Goal: Task Accomplishment & Management: Manage account settings

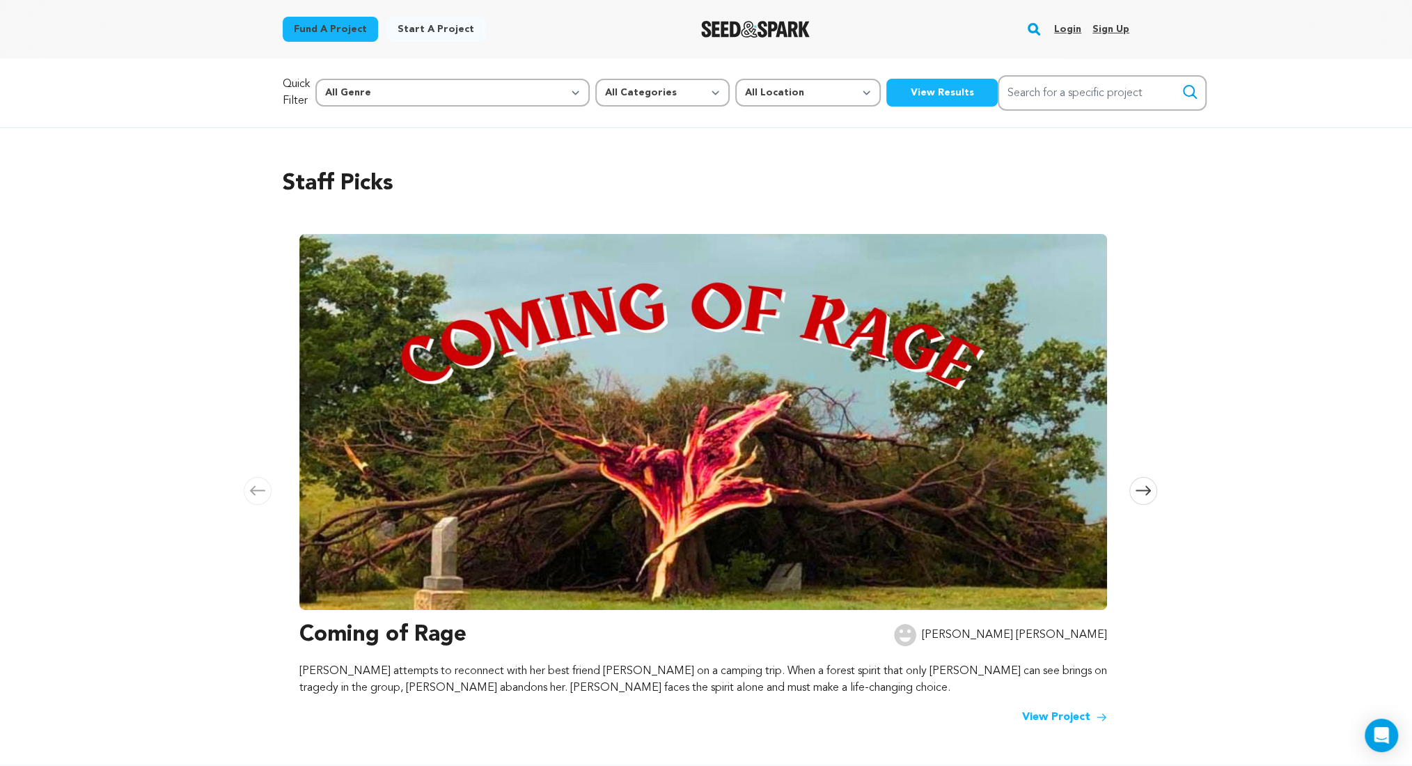
click at [1066, 25] on link "Login" at bounding box center [1067, 29] width 27 height 22
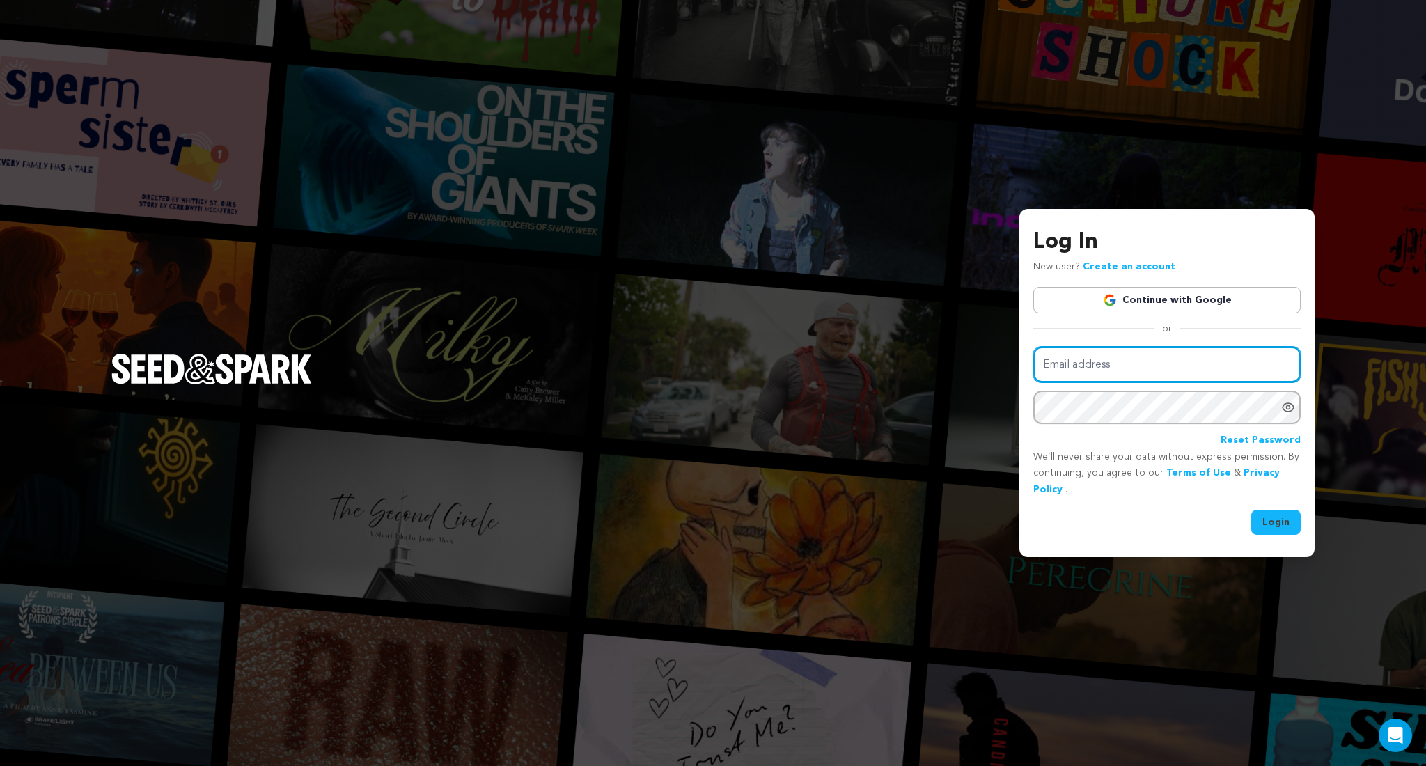
type input "kathrynanneparks@gmail.com"
click at [1280, 522] on button "Login" at bounding box center [1276, 522] width 49 height 25
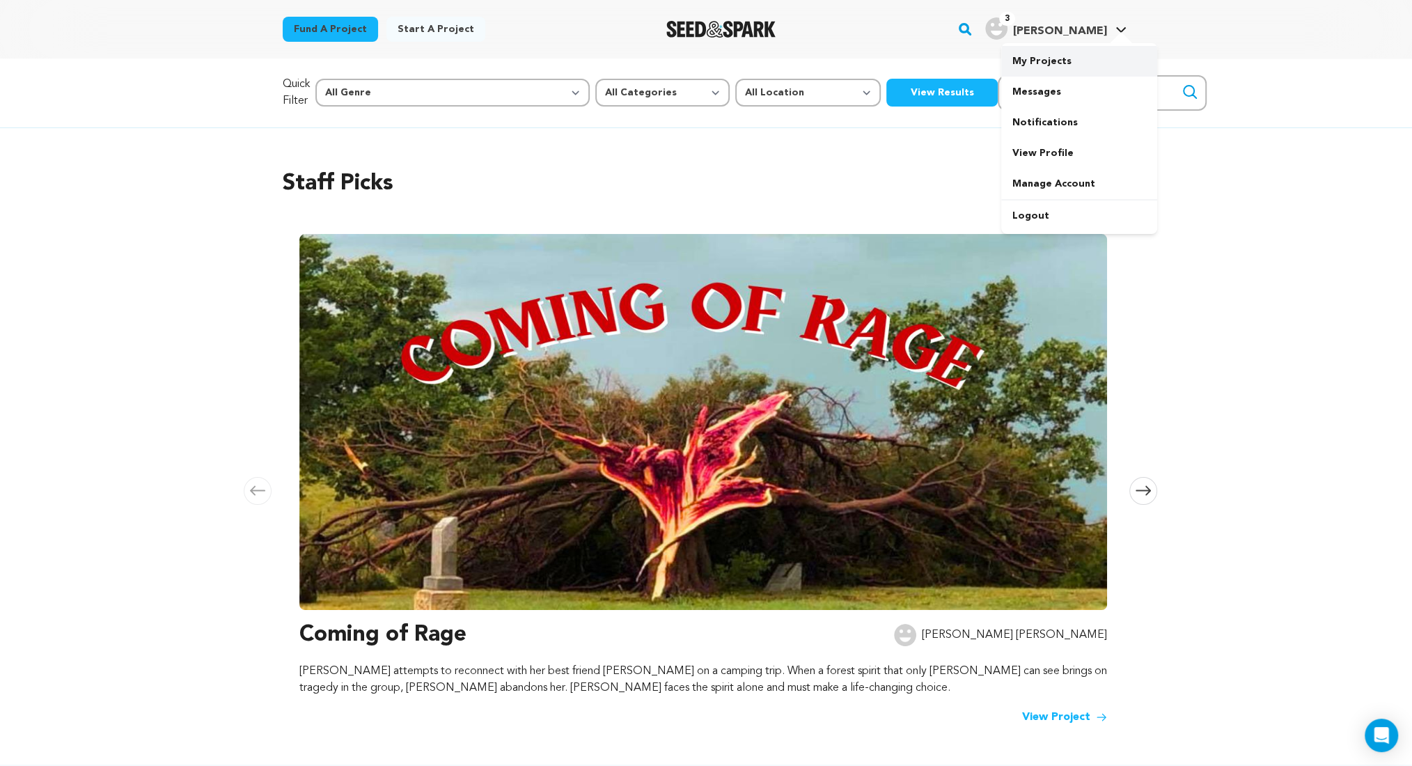
click at [1048, 56] on link "My Projects" at bounding box center [1080, 61] width 156 height 31
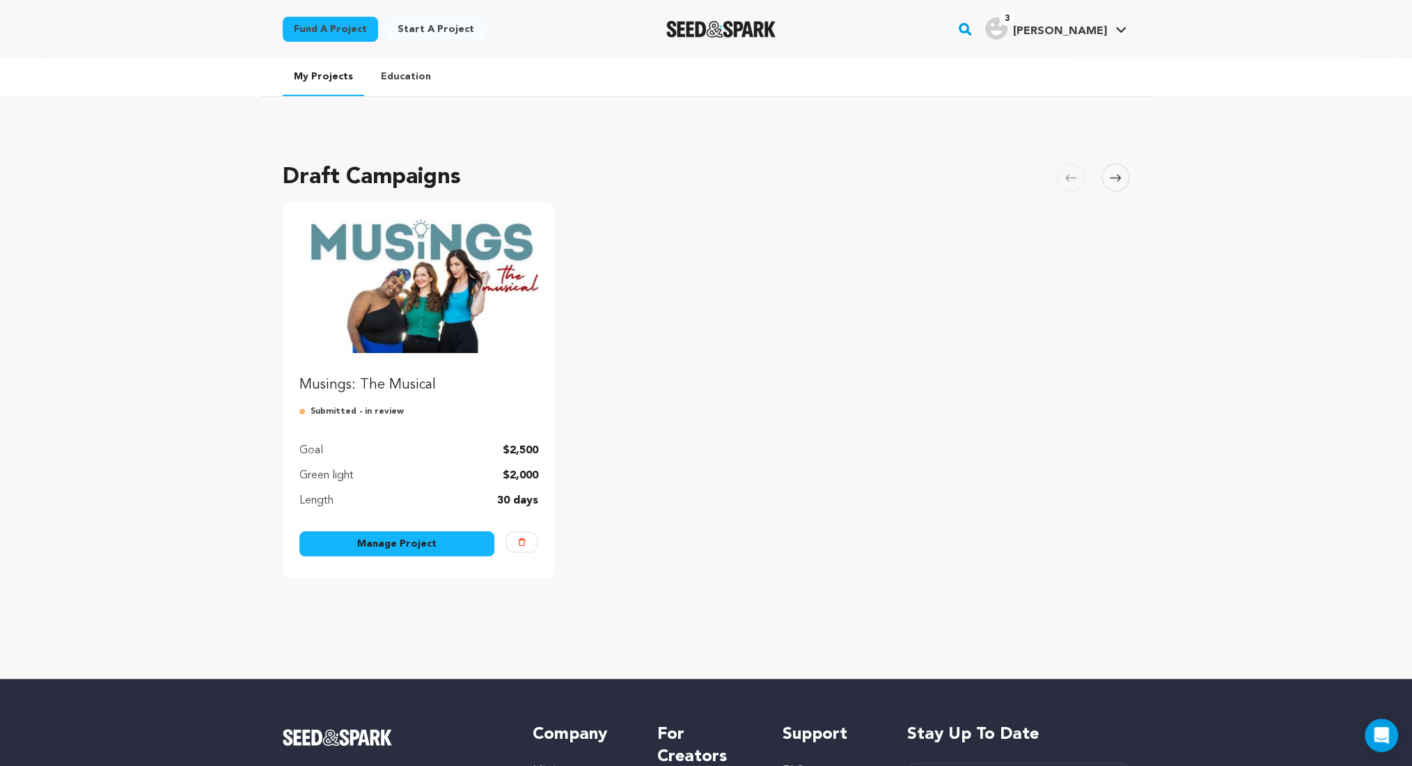
click at [342, 408] on p "Submitted - in review" at bounding box center [418, 411] width 239 height 11
click at [341, 542] on link "Manage Project" at bounding box center [396, 543] width 195 height 25
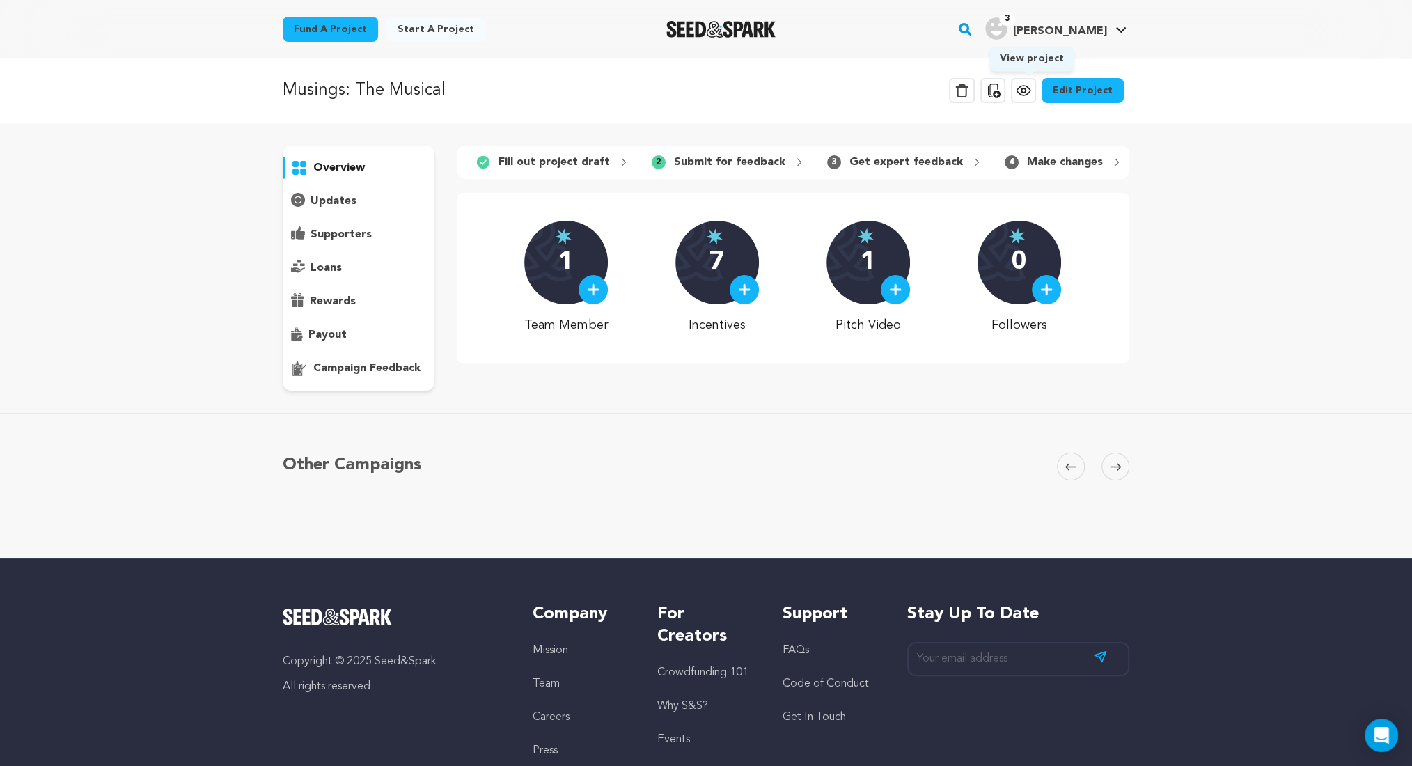
click at [1030, 86] on icon at bounding box center [1023, 91] width 13 height 10
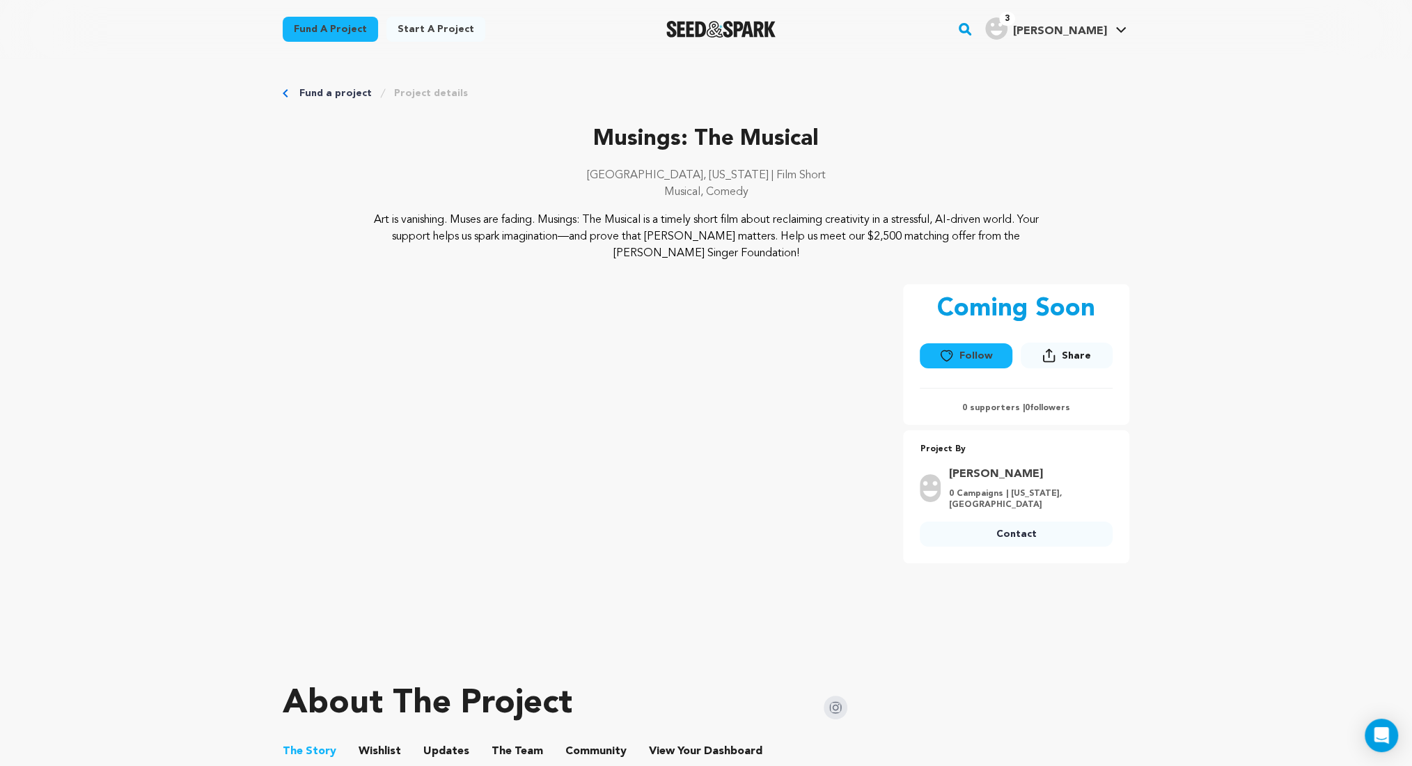
scroll to position [309, 0]
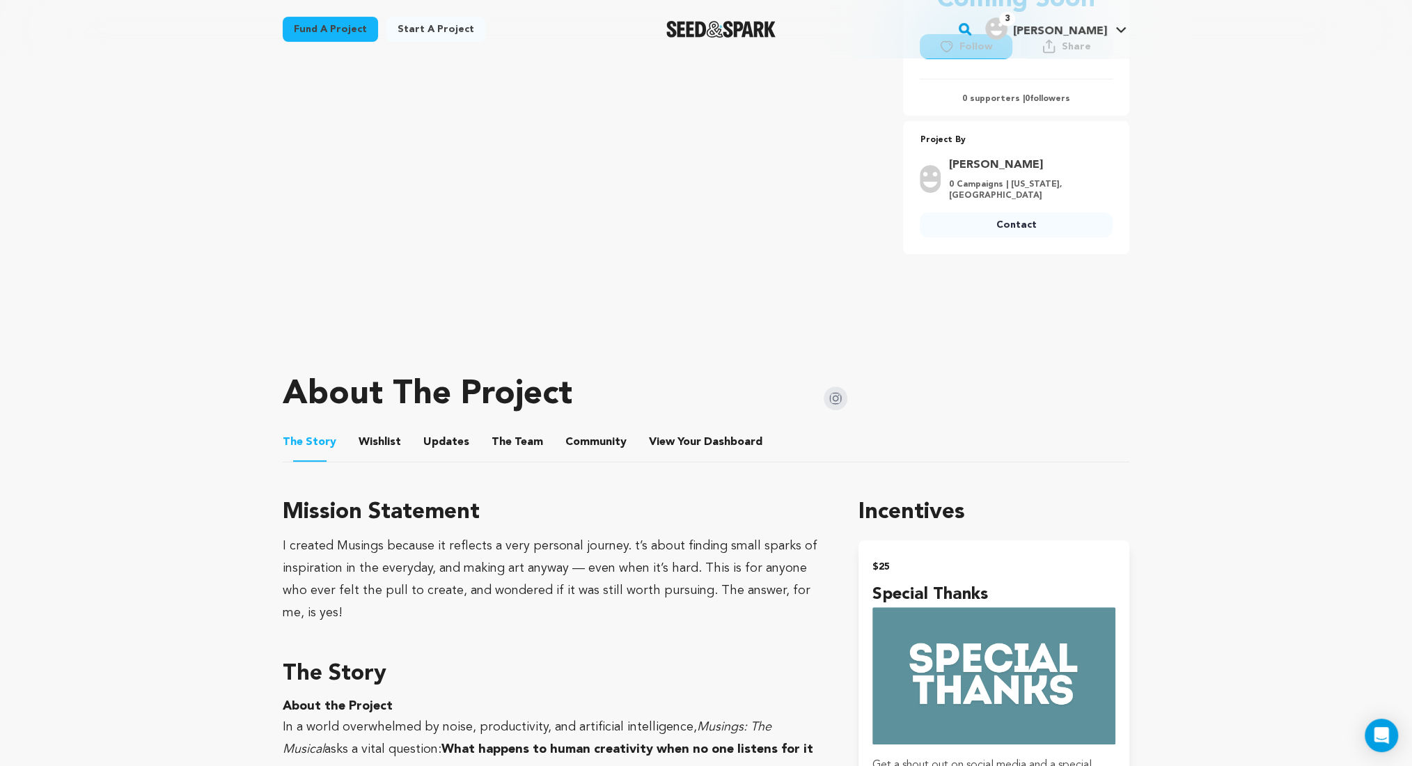
click at [384, 444] on button "Wishlist" at bounding box center [380, 444] width 33 height 33
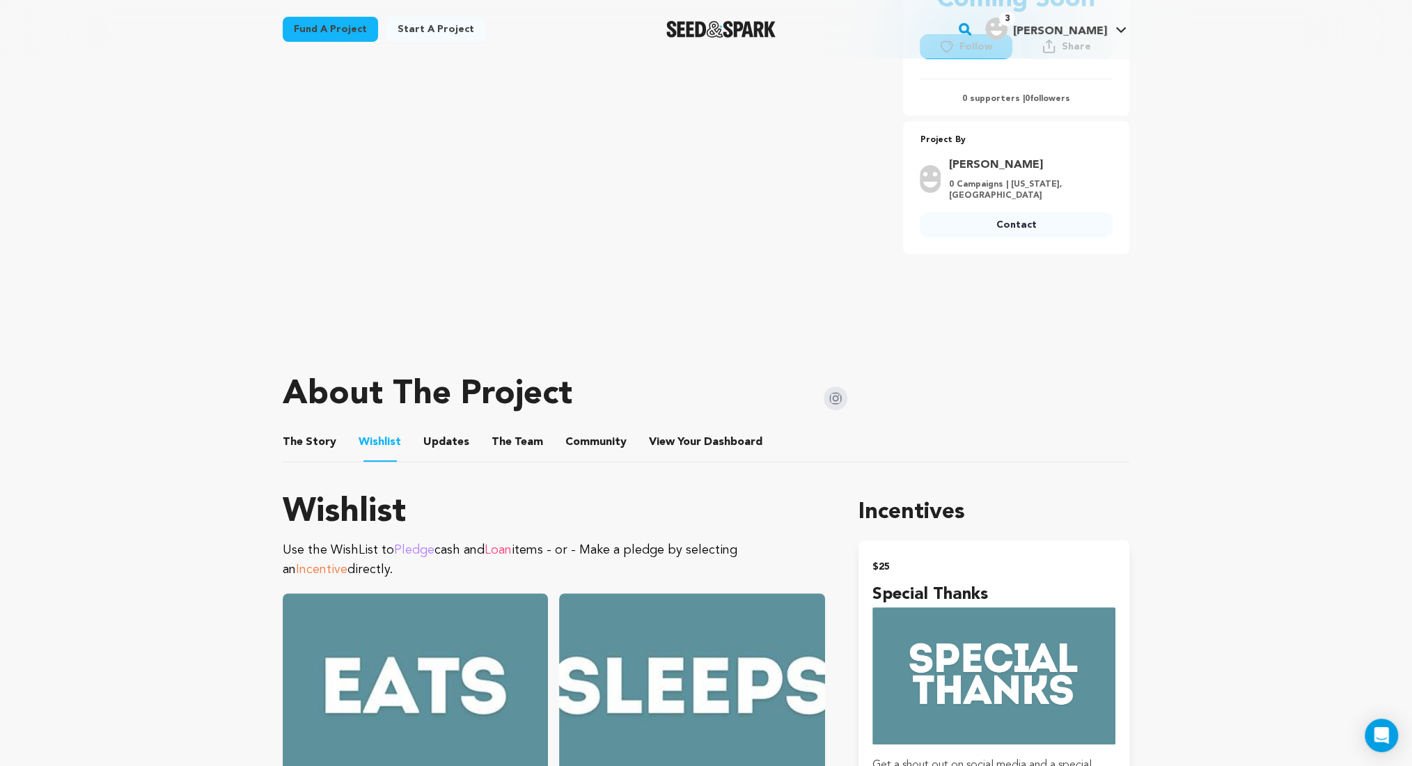
click at [431, 433] on button "Updates" at bounding box center [446, 444] width 33 height 33
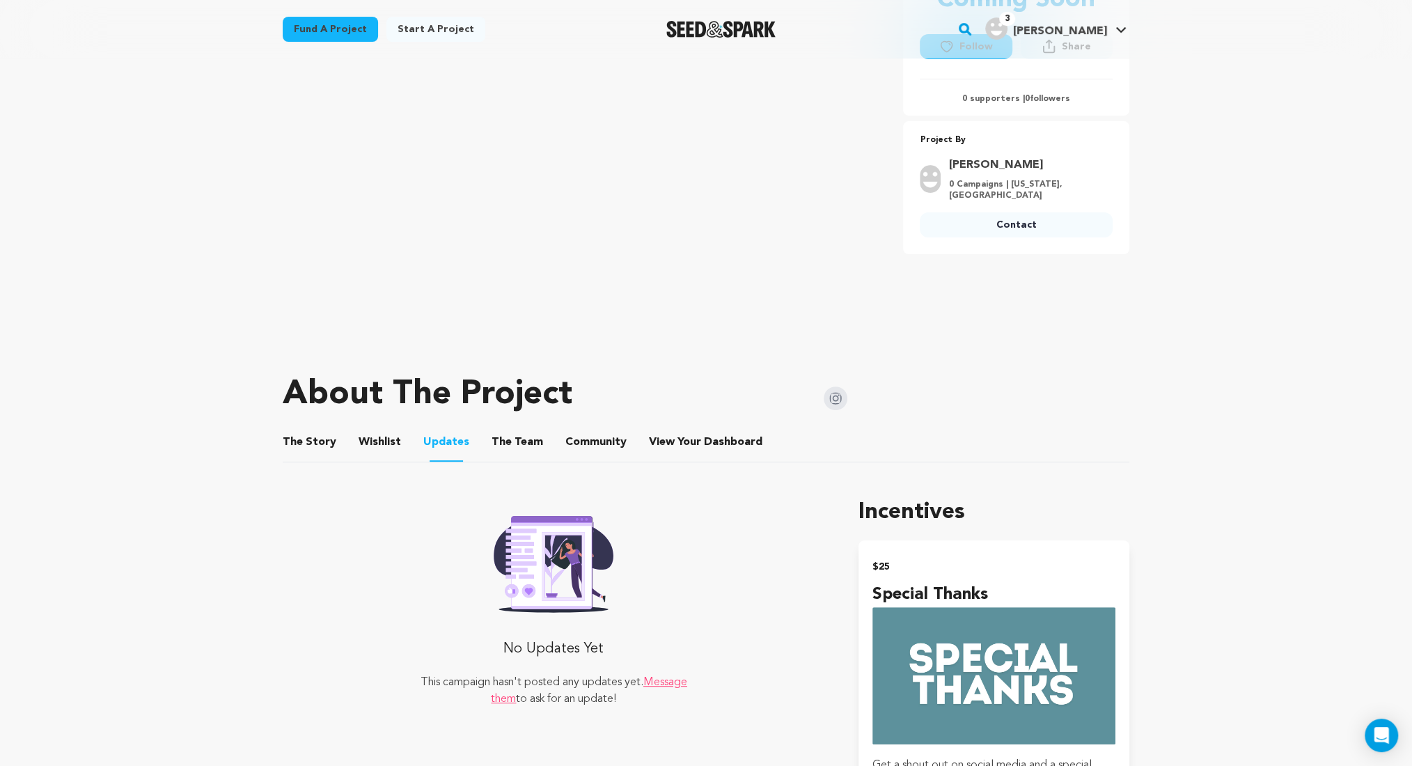
scroll to position [619, 0]
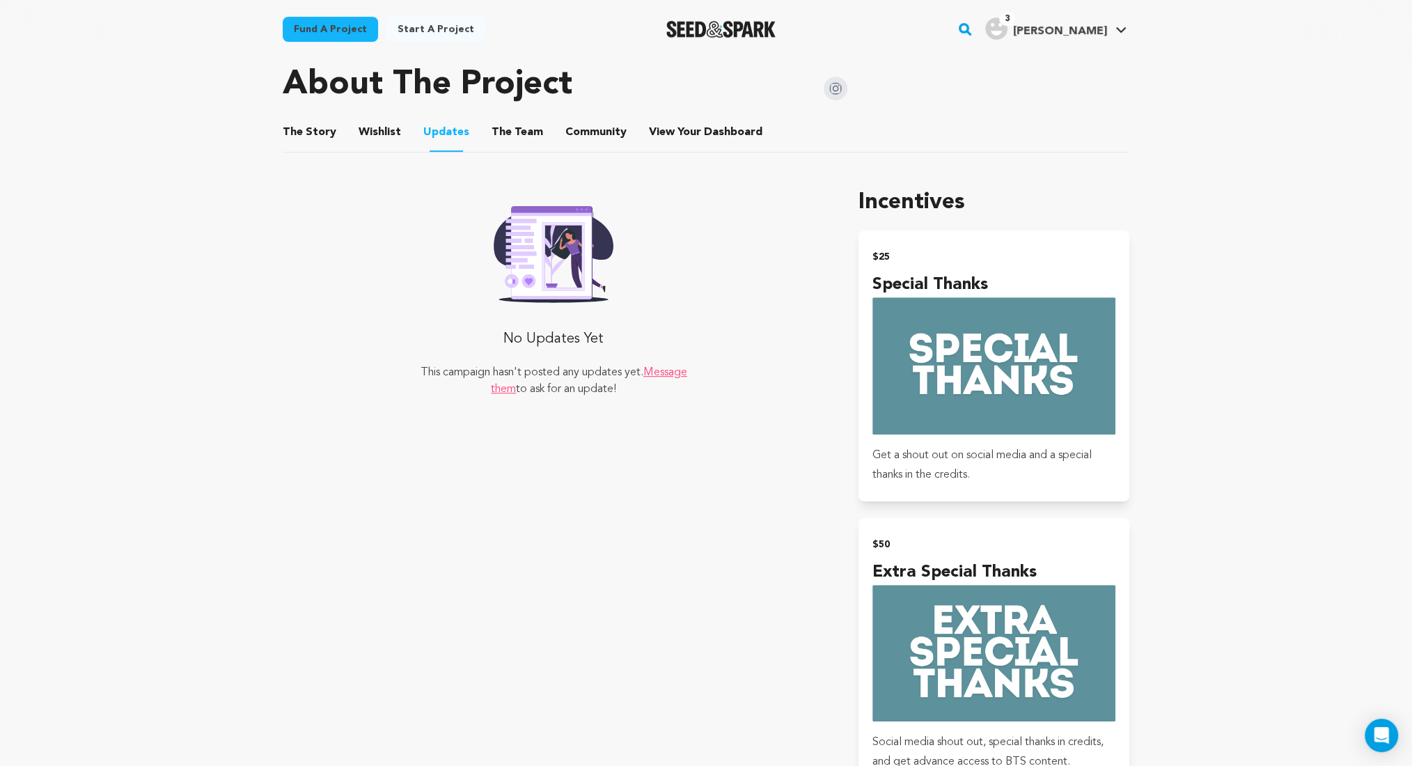
click at [521, 131] on button "The Team" at bounding box center [517, 134] width 33 height 33
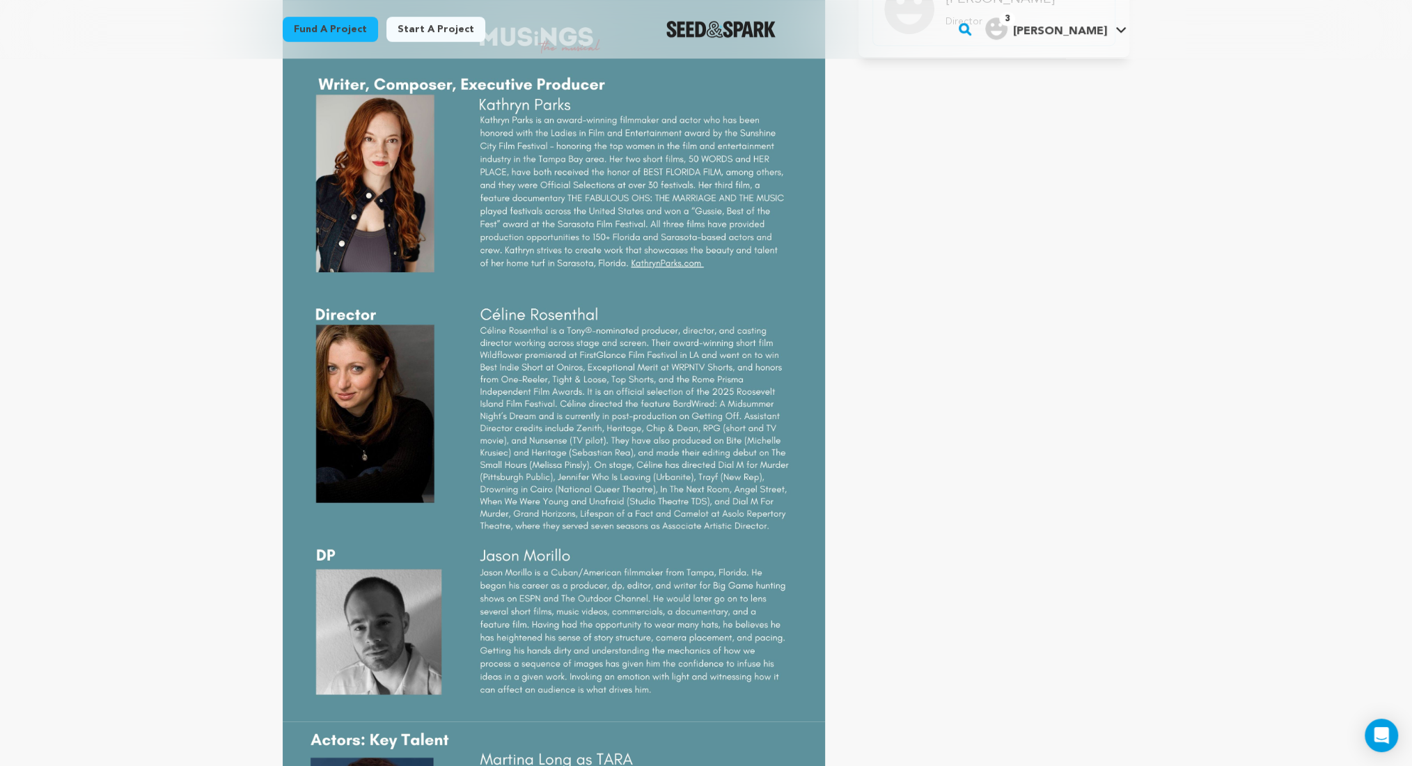
scroll to position [568, 0]
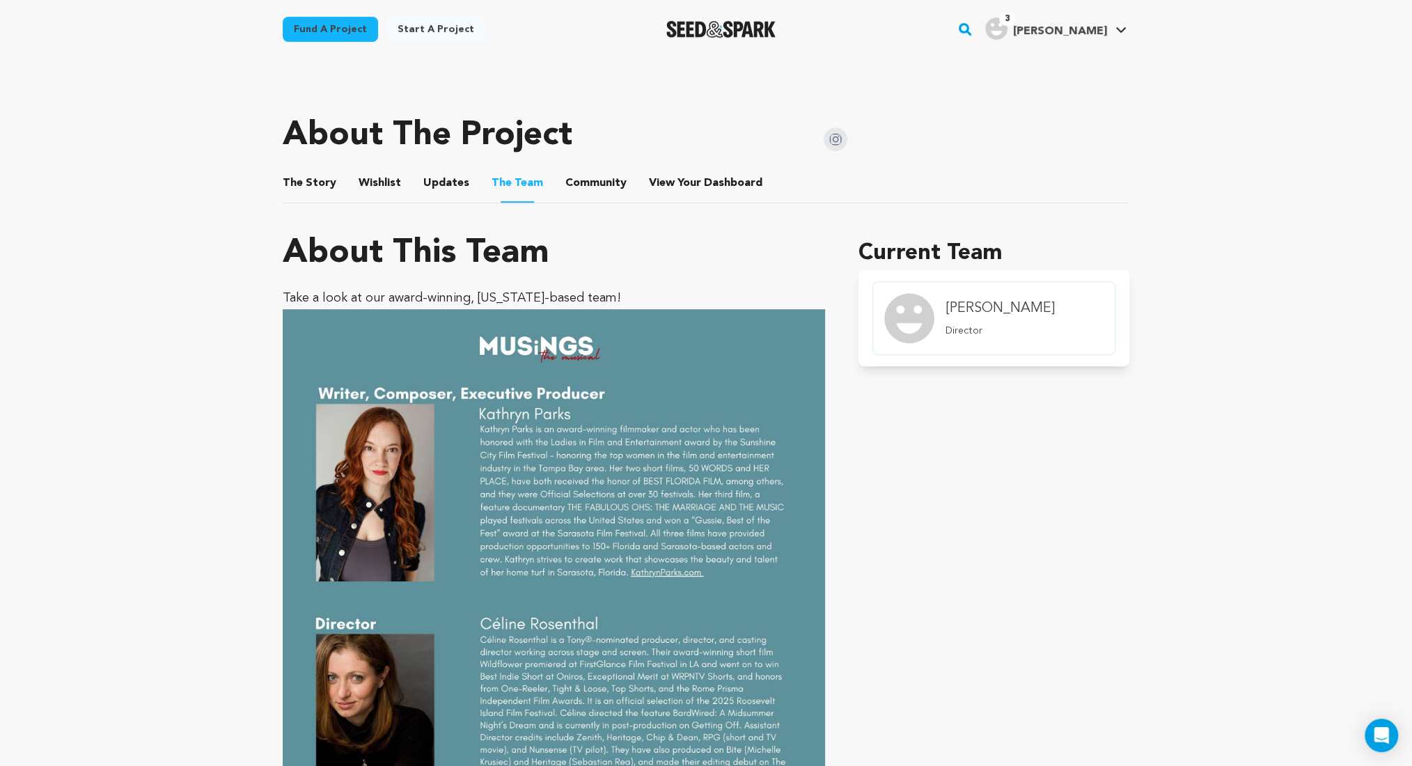
click at [586, 187] on button "Community" at bounding box center [595, 185] width 33 height 33
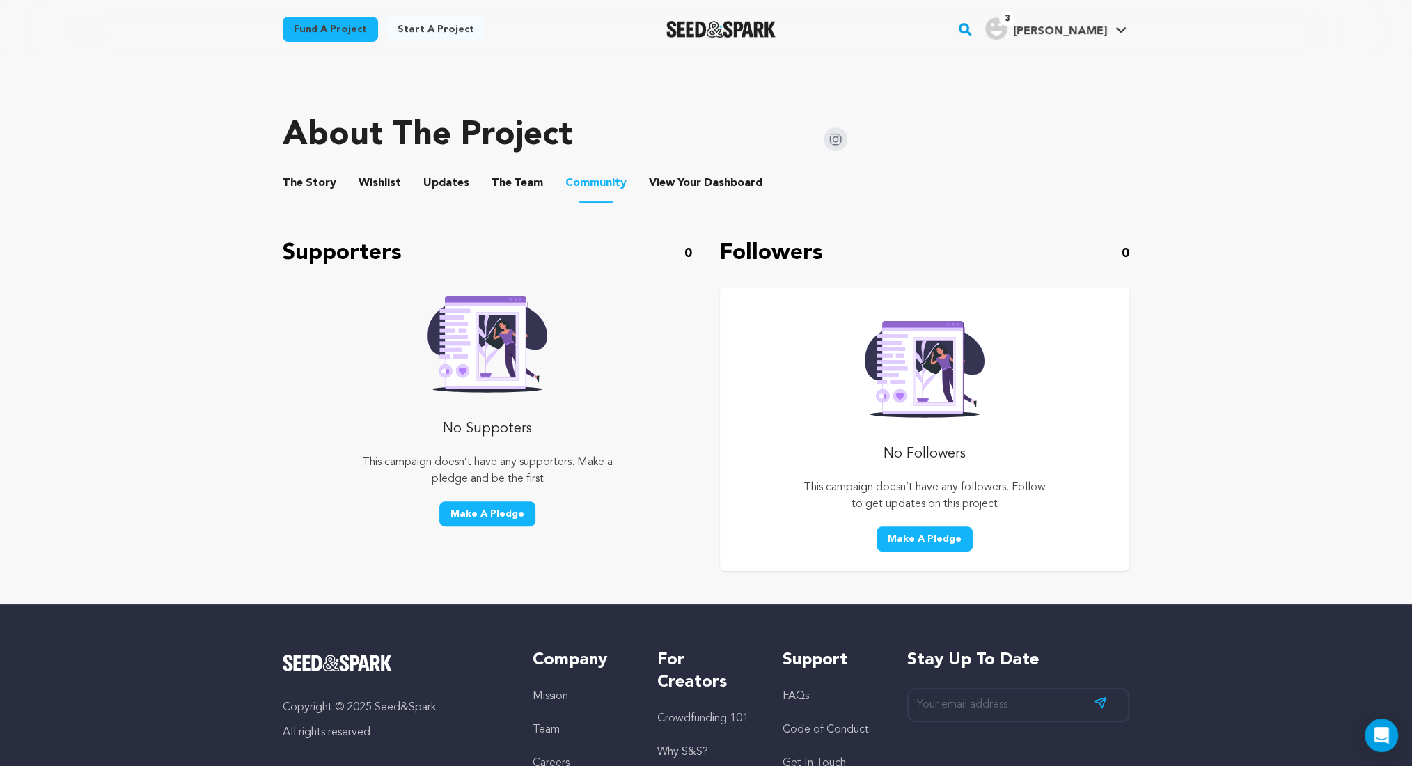
click at [663, 176] on button "View Your Dashboard" at bounding box center [665, 185] width 33 height 33
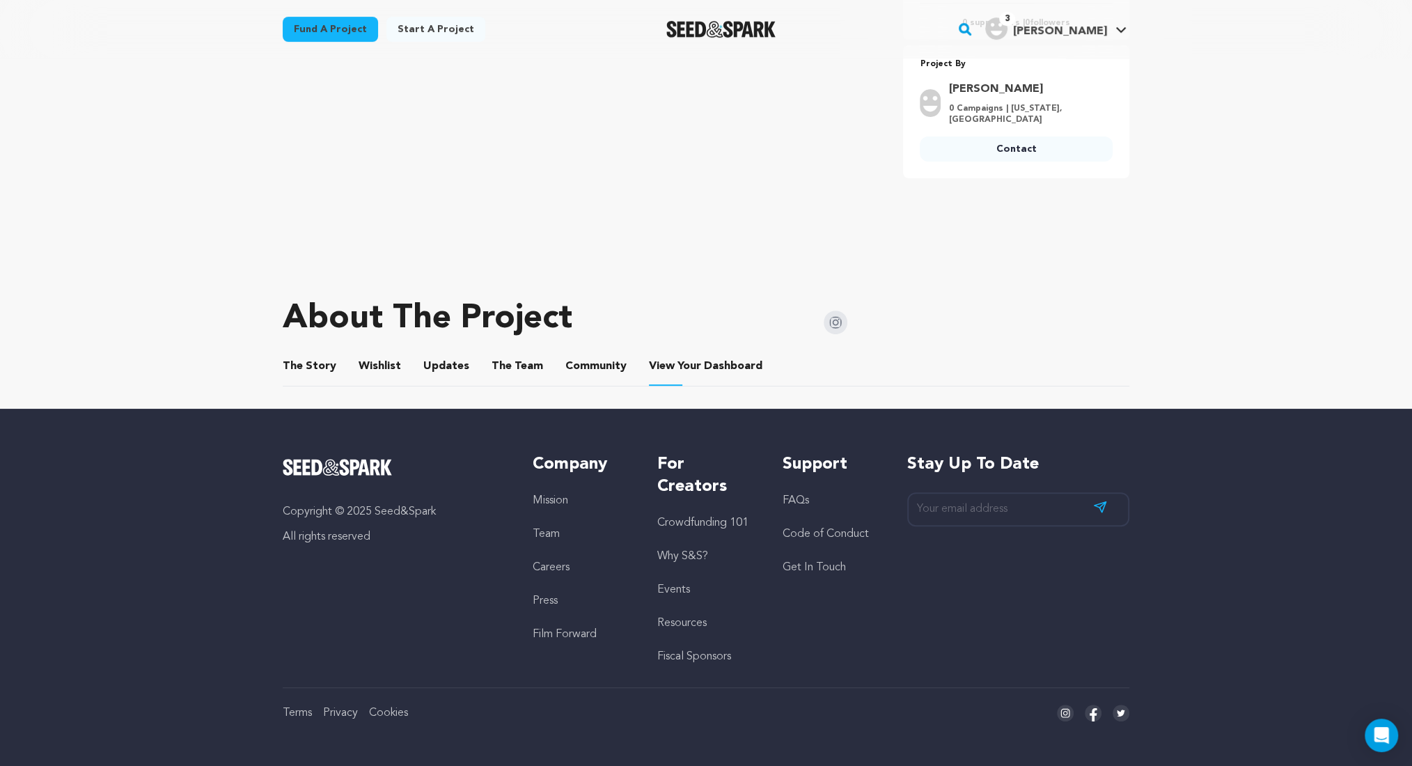
scroll to position [384, 0]
click at [284, 372] on span "The" at bounding box center [293, 367] width 20 height 17
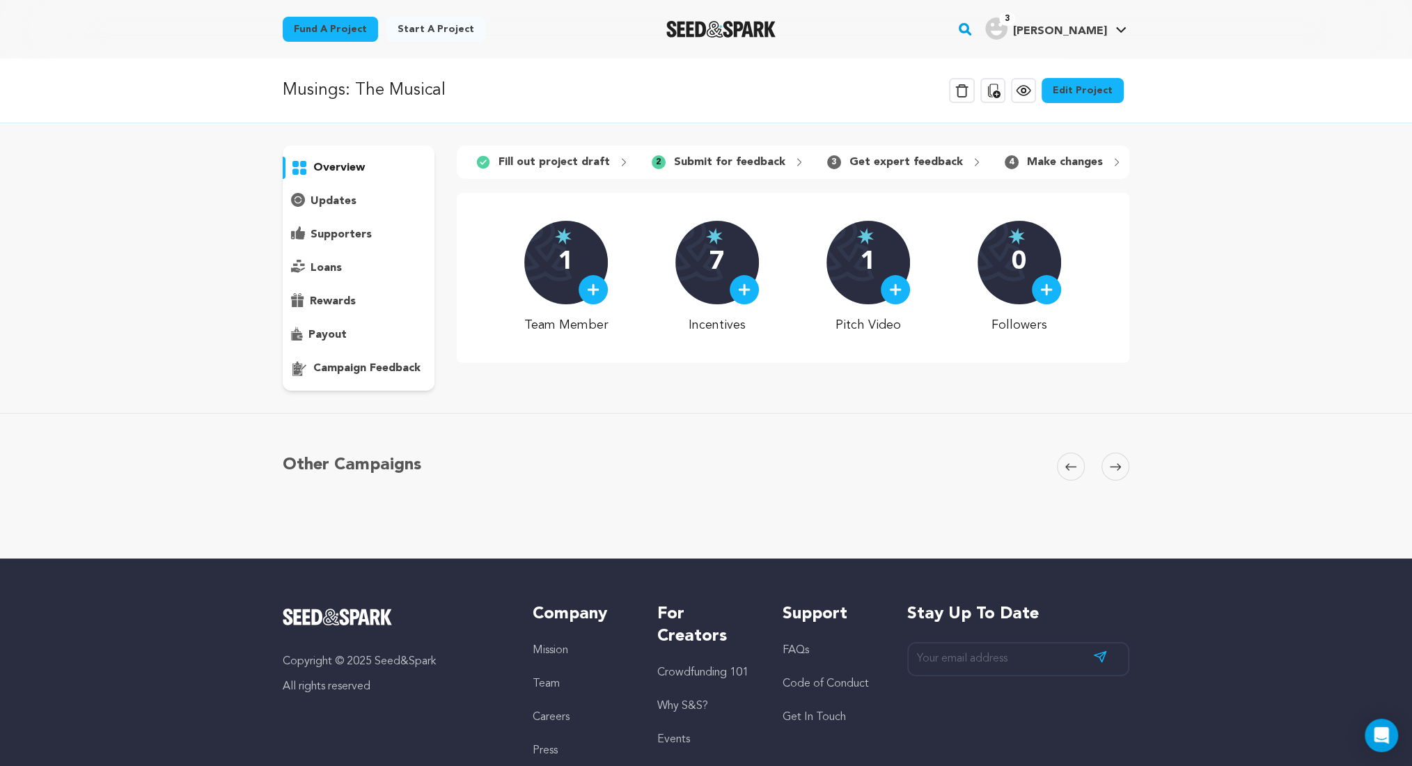
click at [1090, 100] on link "Edit Project" at bounding box center [1083, 90] width 82 height 25
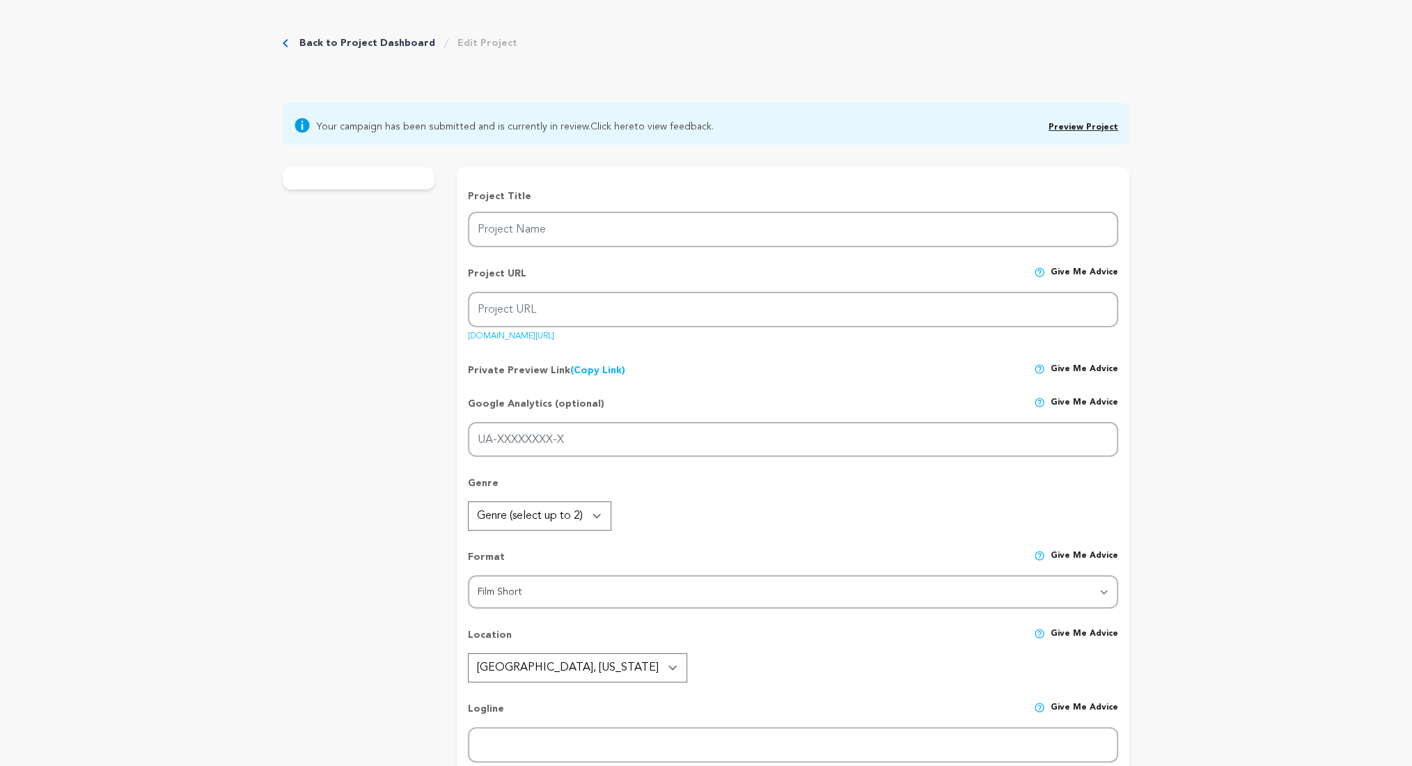
type input "Musings: The Musical"
type input "musings-the-musical"
type input "A quitting singer/songwriter gives in to the pressures of real life, as an anci…"
type textarea "Art is vanishing. Muses are fading. Musings: The Musical is a timely short film…"
type textarea "I created Musings because it reflects a very personal journey. t’s about findin…"
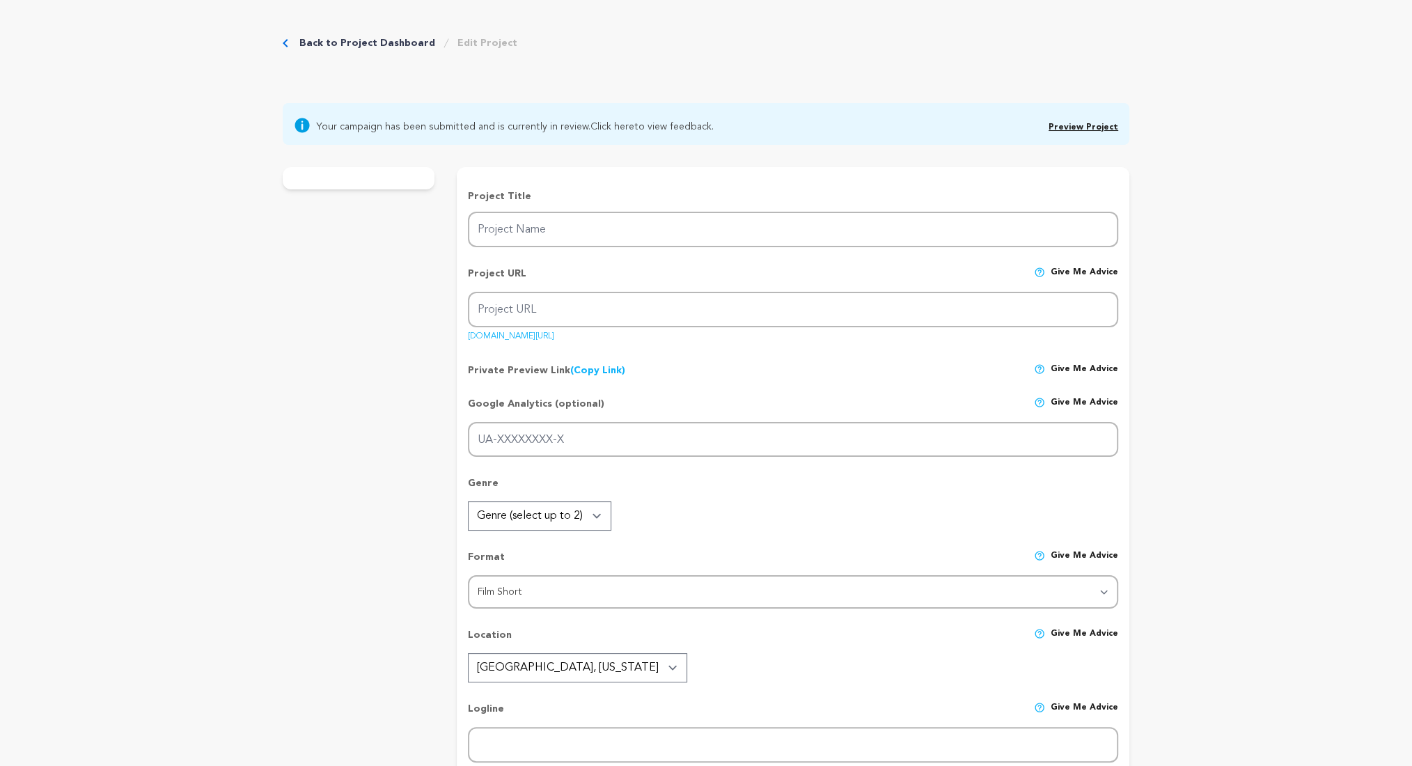
type textarea "Film Florida, Women in Film and Television Florida, From the Heart Productions"
radio input "true"
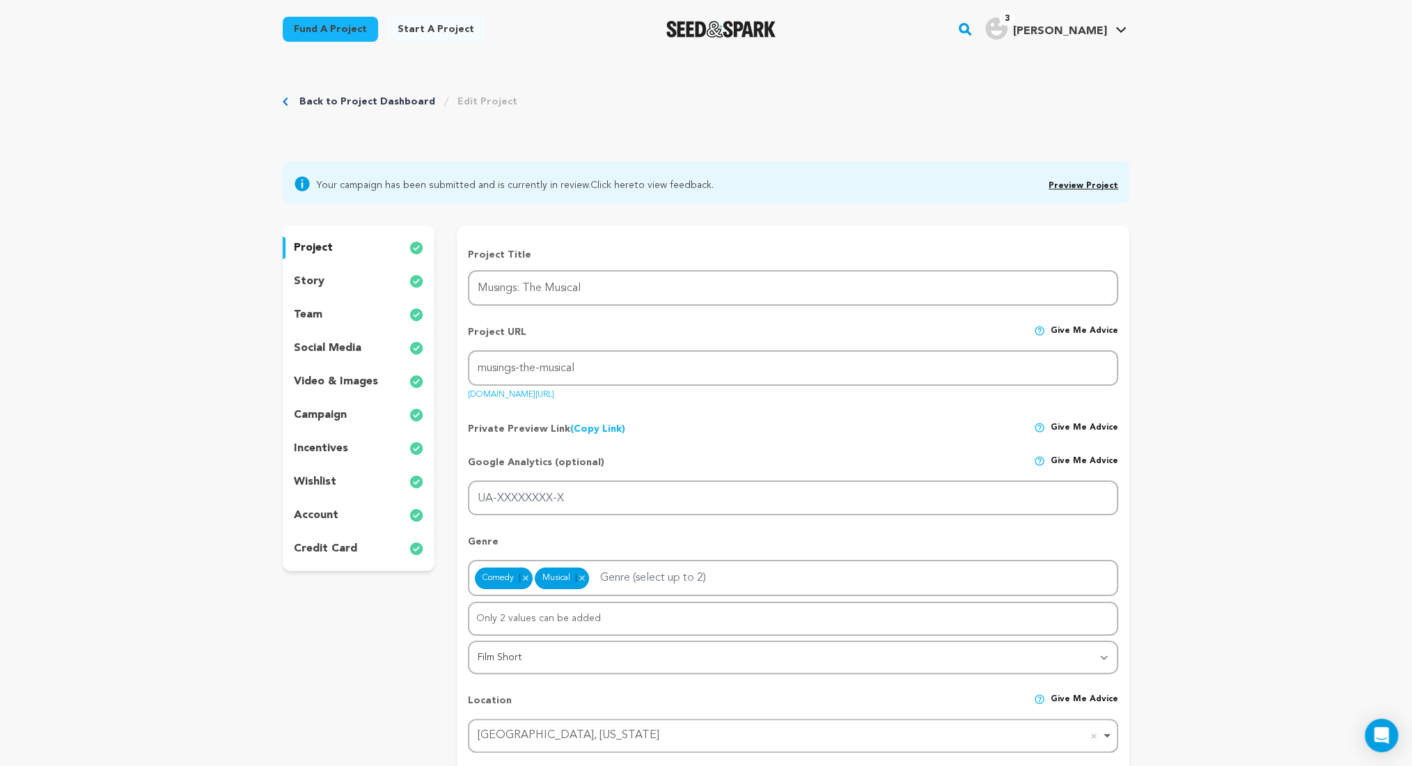
click at [314, 288] on p "story" at bounding box center [309, 281] width 31 height 17
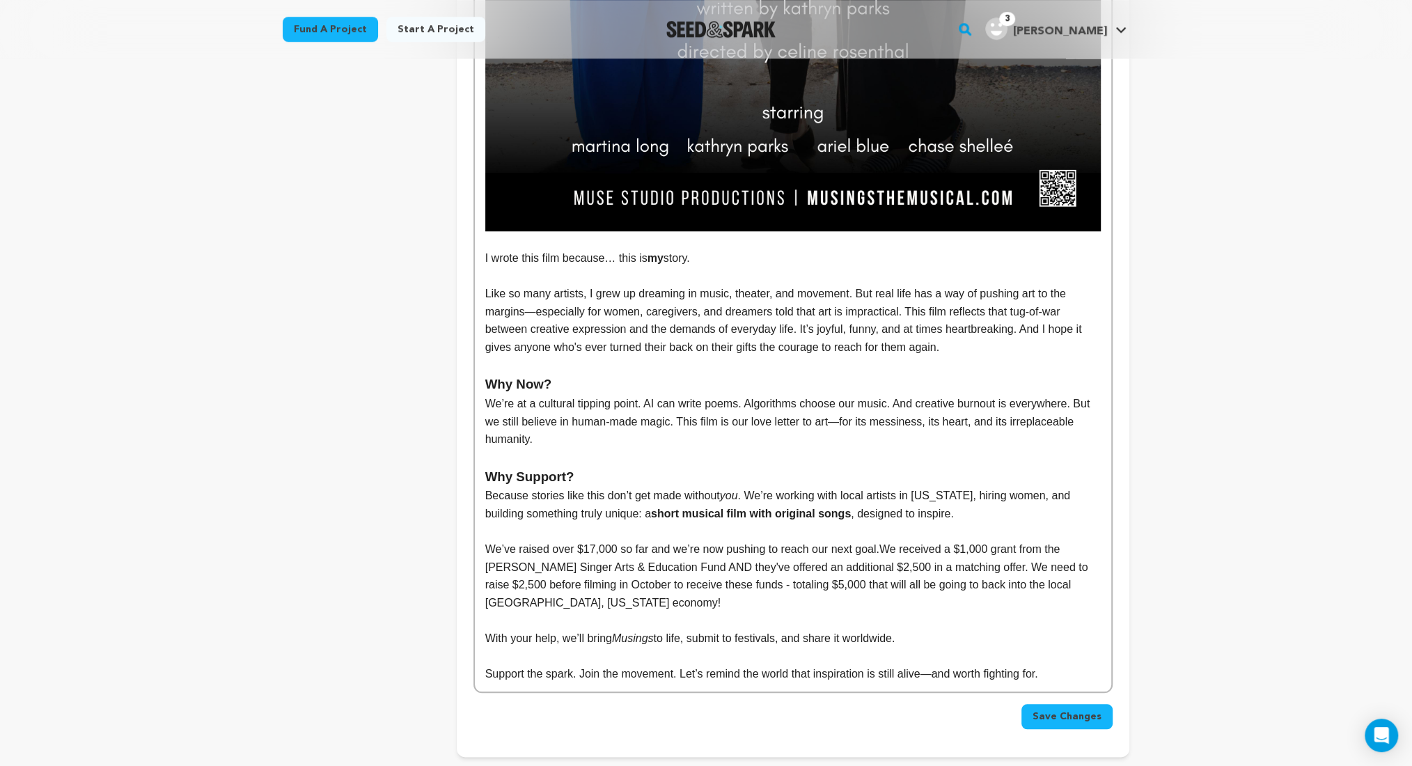
scroll to position [1548, 0]
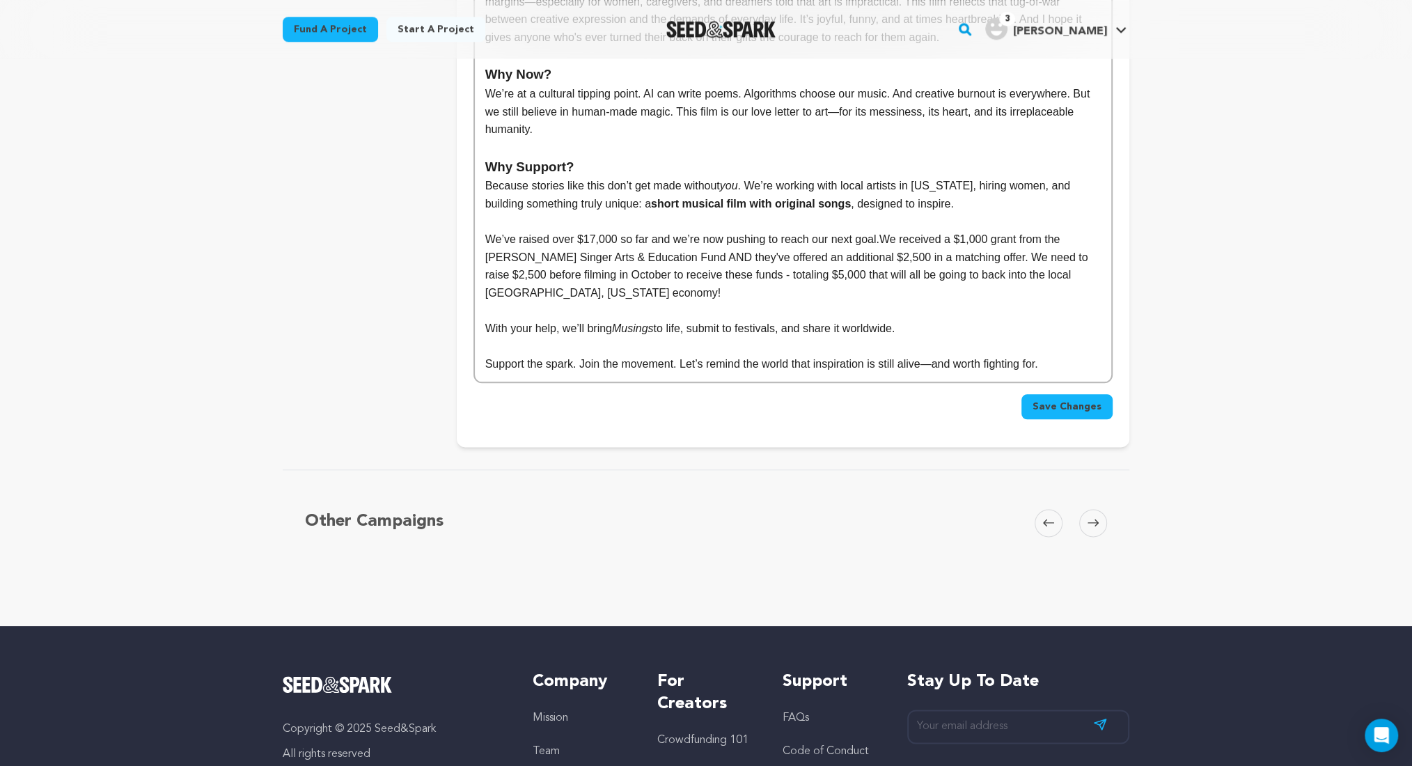
click at [1071, 362] on p "Support the spark. Join the movement. Let’s remind the world that inspiration i…" at bounding box center [793, 364] width 616 height 18
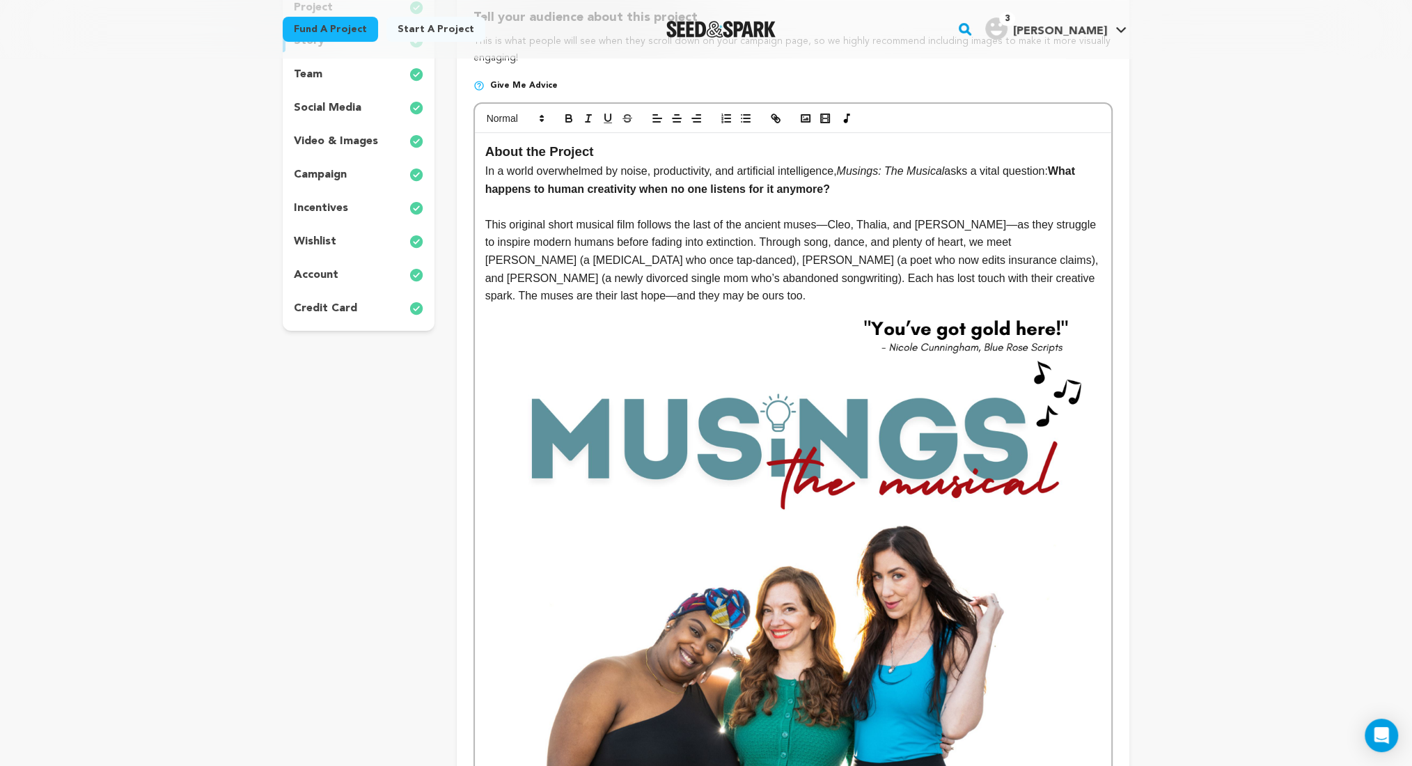
scroll to position [0, 0]
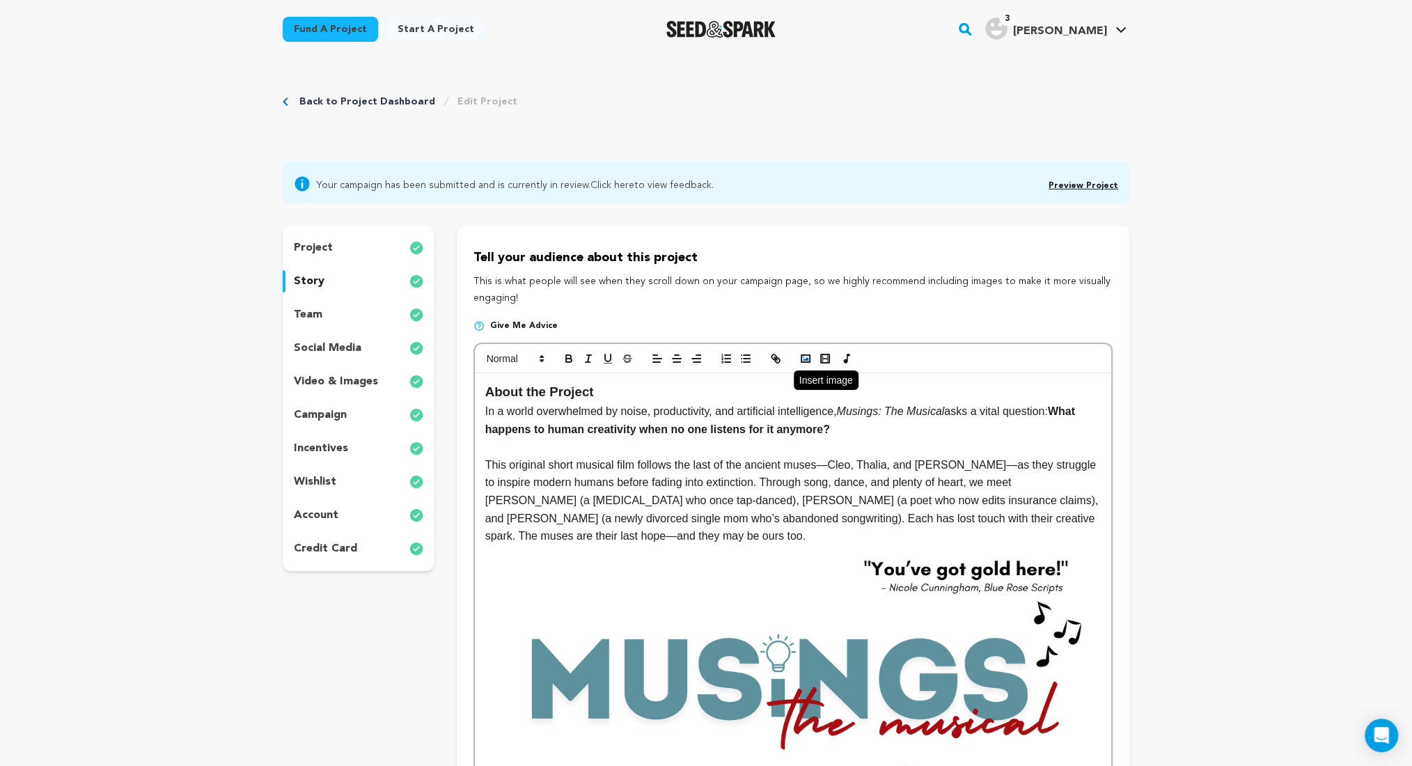
click at [807, 361] on icon "button" at bounding box center [806, 358] width 13 height 13
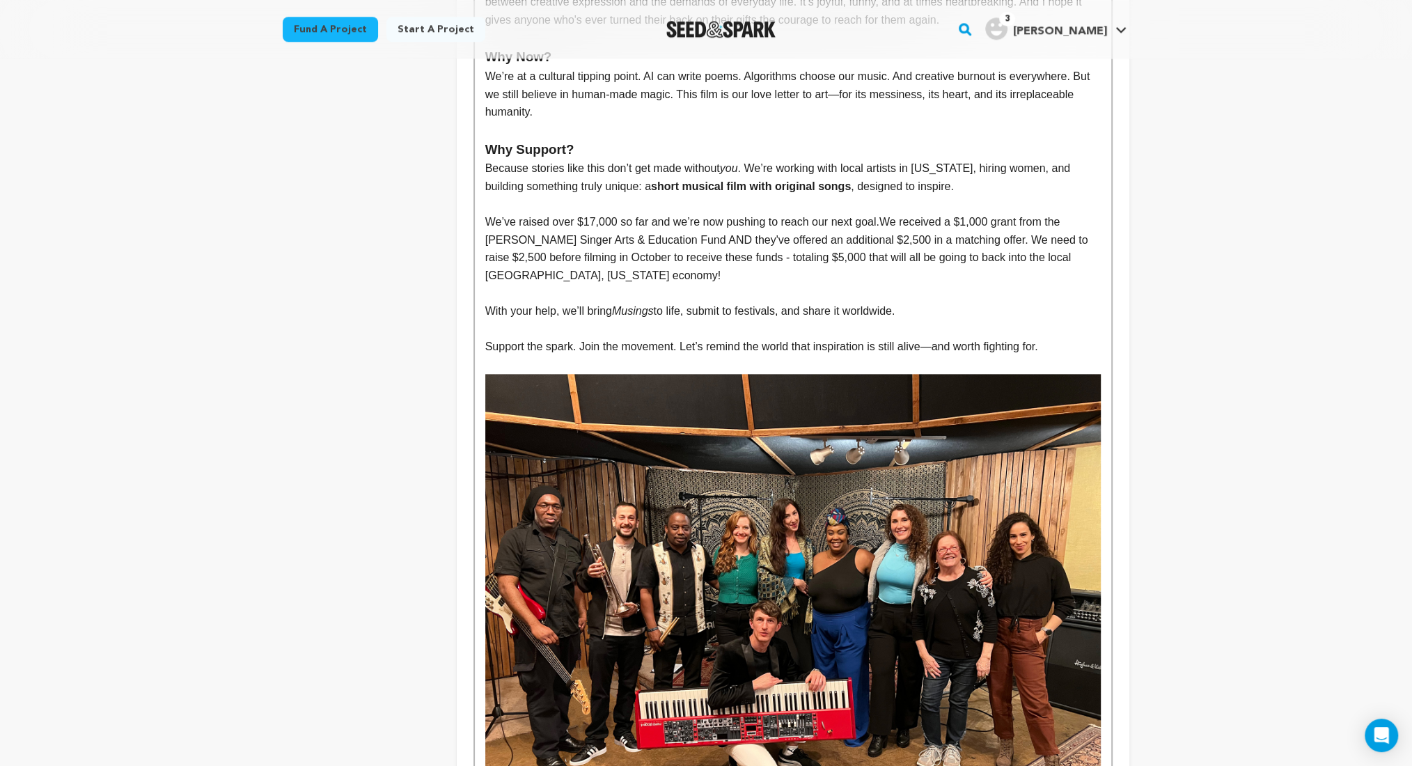
scroll to position [1874, 0]
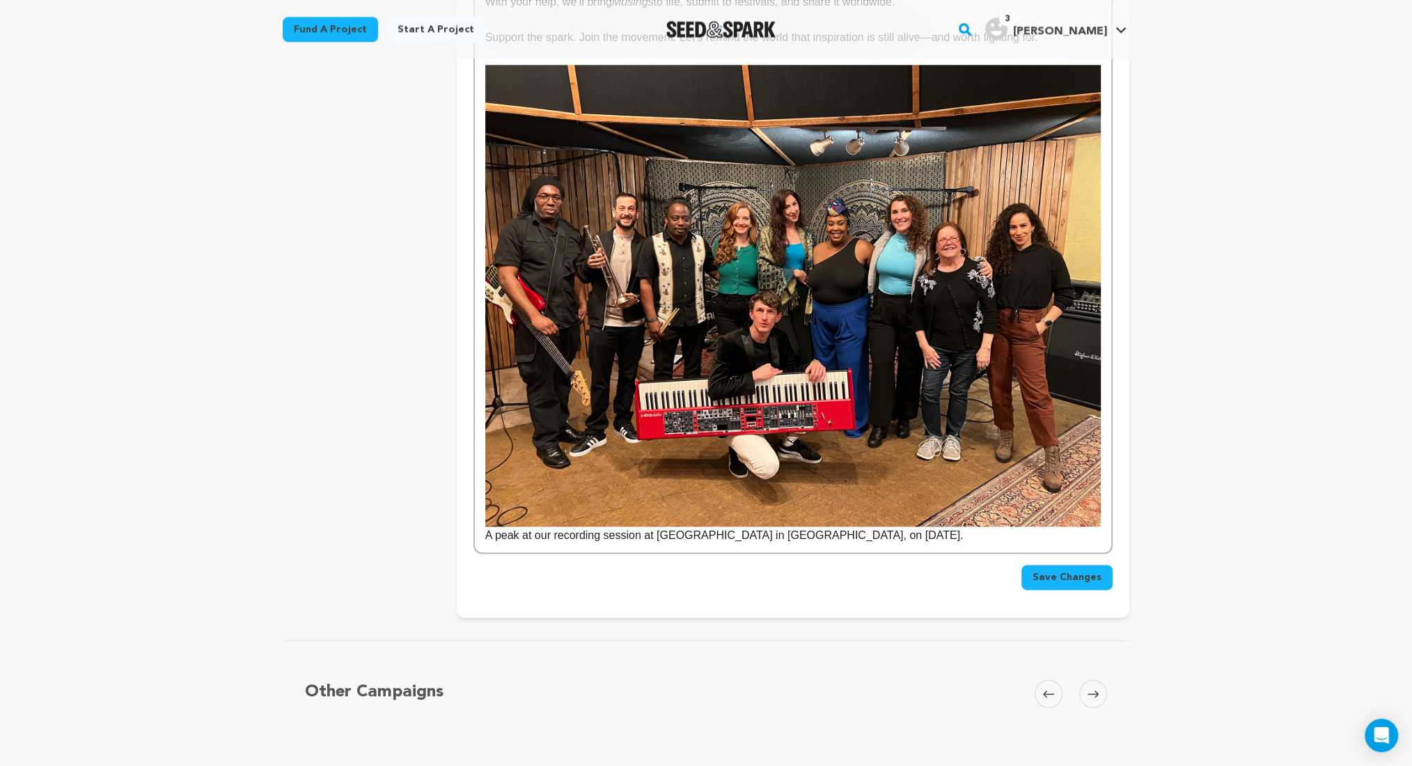
click at [552, 539] on p "A peak at our recording session at Baysound Studios in Sarasota, on March 17, 2…" at bounding box center [793, 536] width 616 height 18
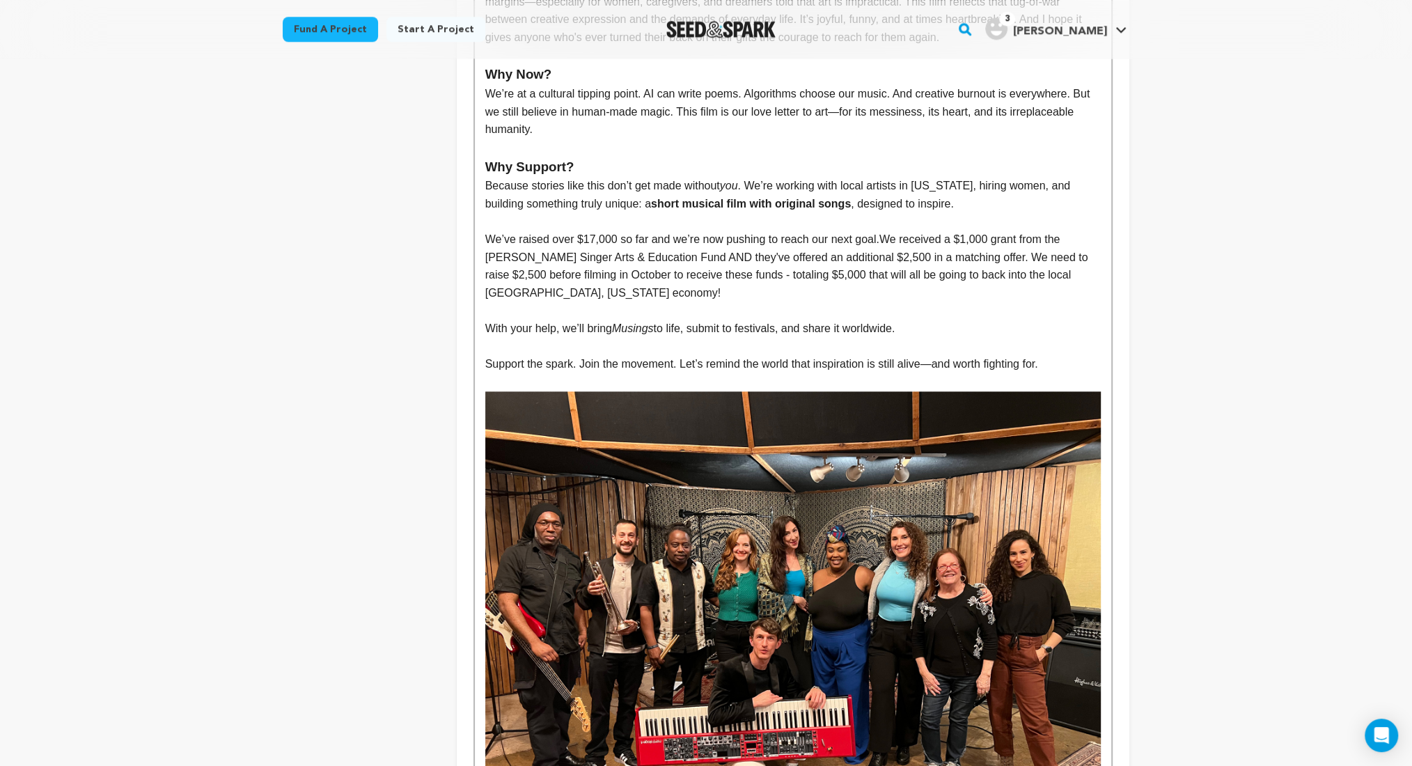
scroll to position [1857, 0]
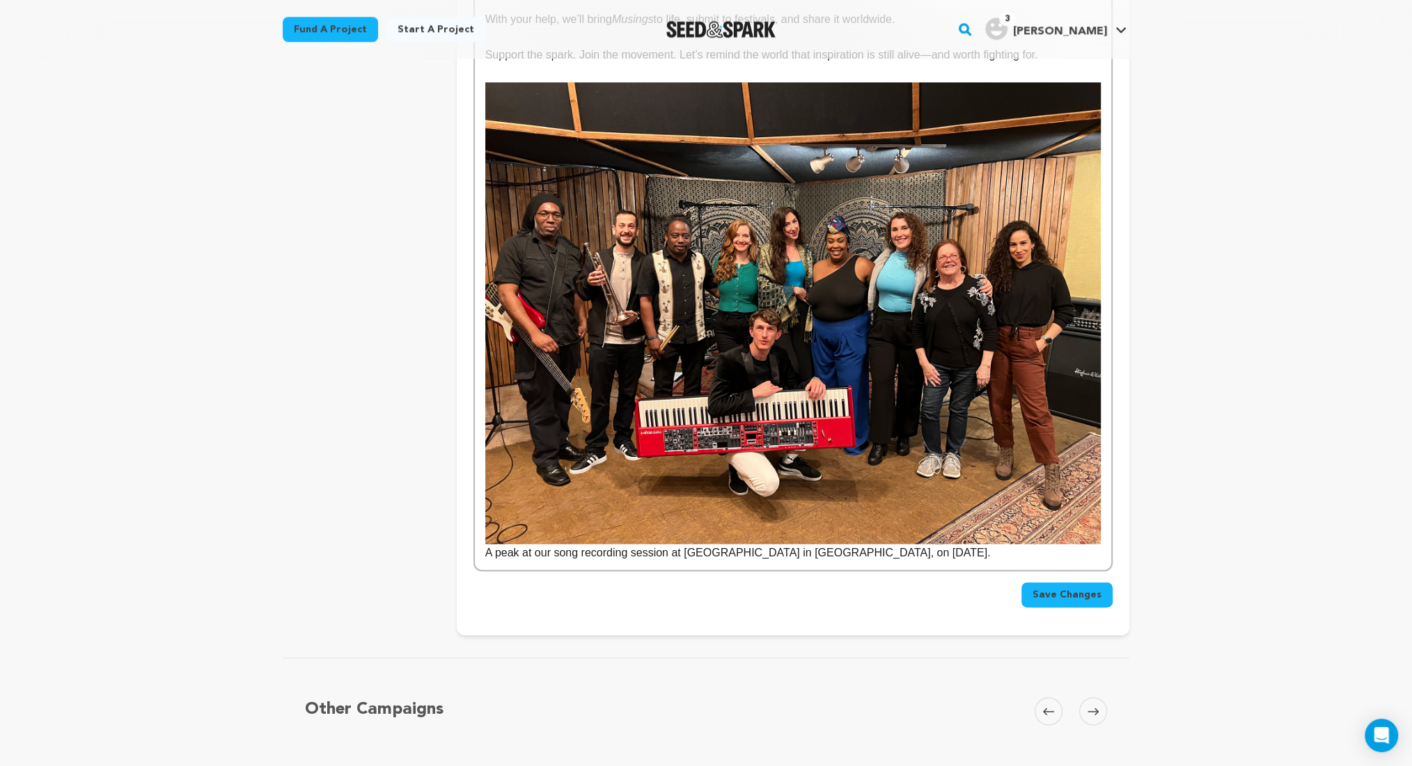
click at [671, 553] on p "A peak at our song recording session at Baysound Studios in Sarasota, on March …" at bounding box center [793, 553] width 616 height 18
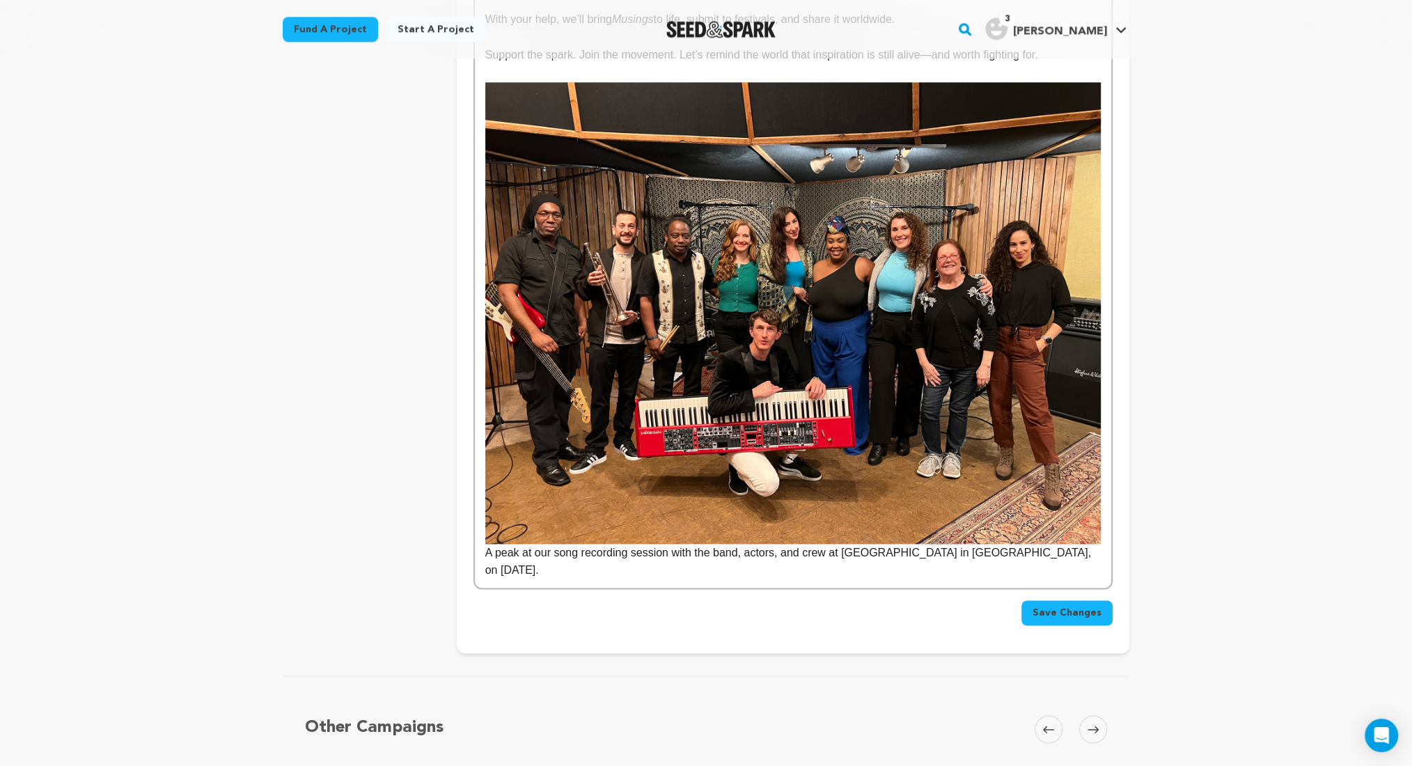
click at [1057, 606] on span "Save Changes" at bounding box center [1067, 613] width 69 height 14
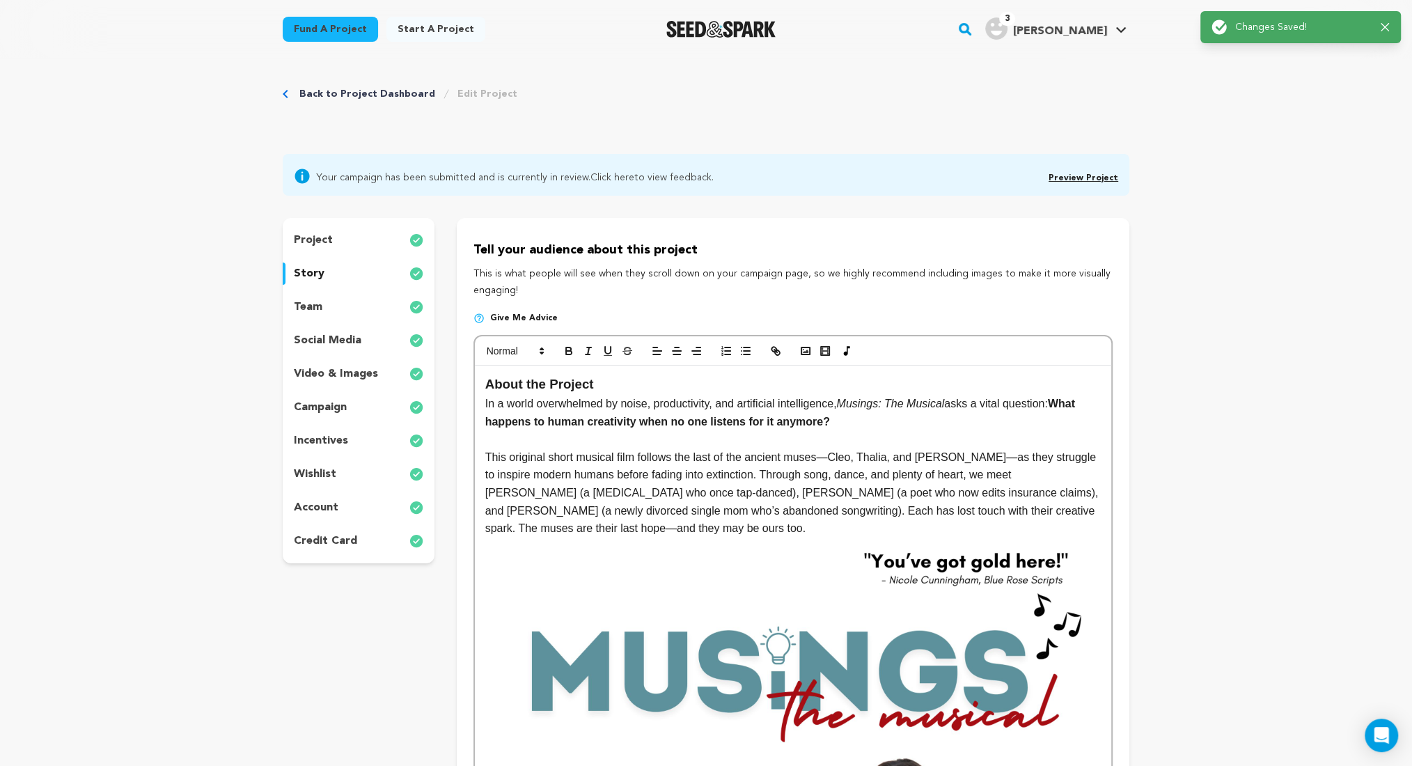
scroll to position [0, 0]
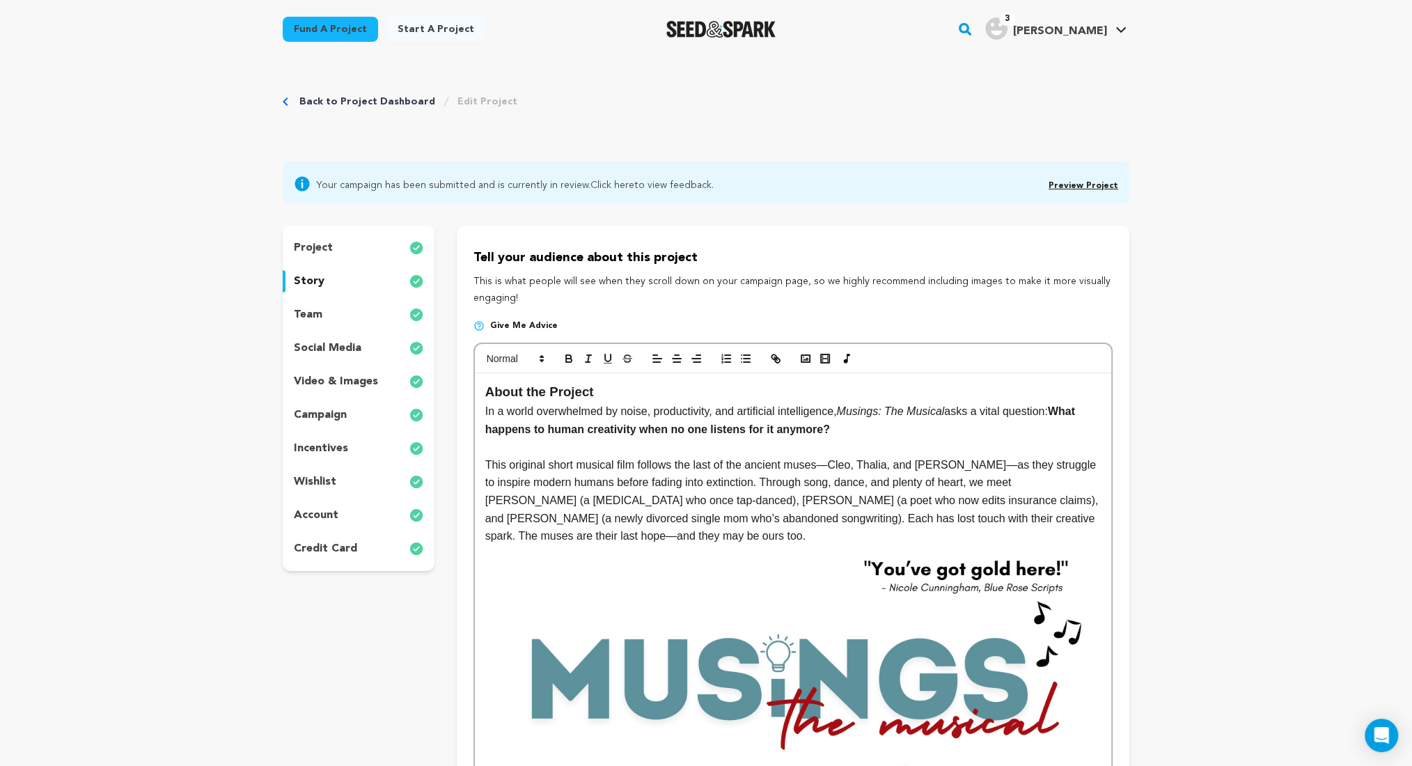
click at [325, 247] on p "project" at bounding box center [313, 248] width 39 height 17
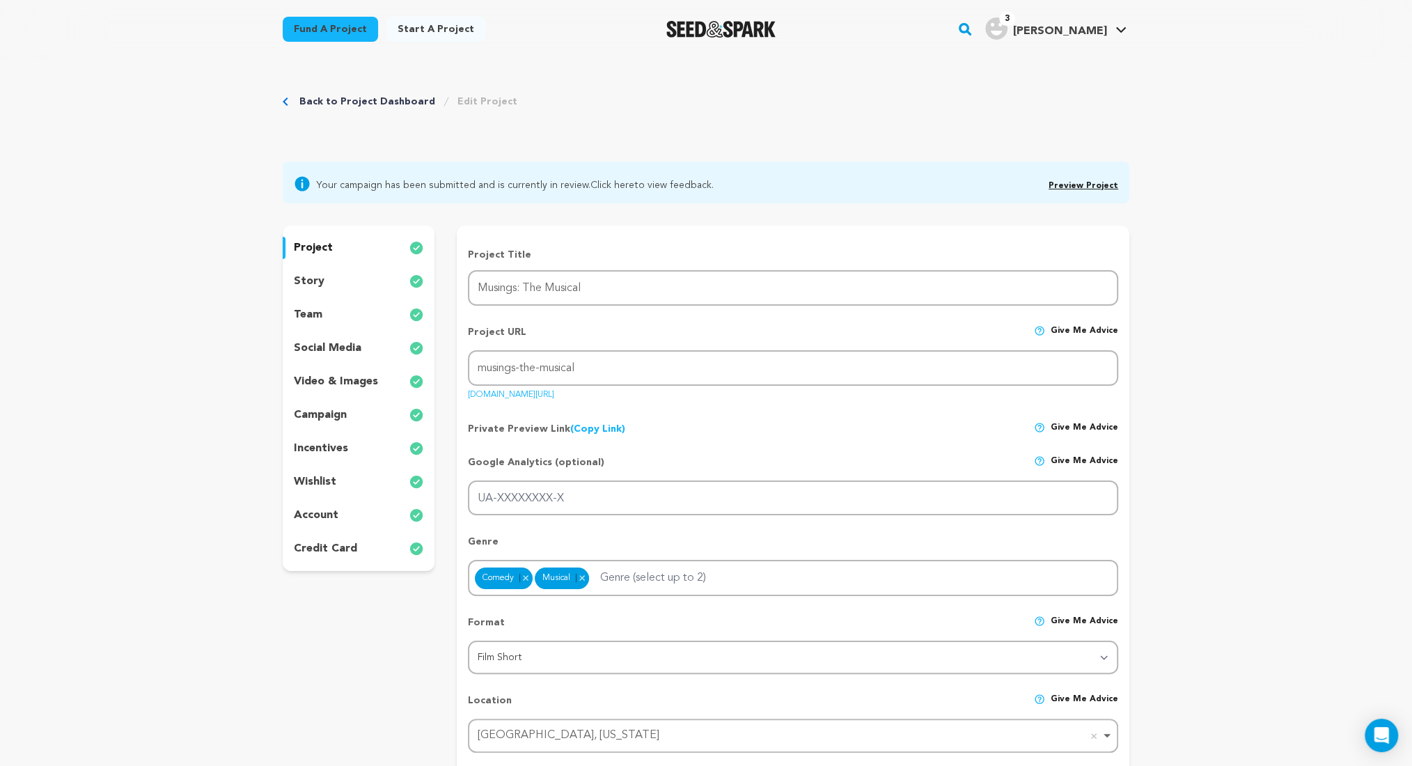
click at [1089, 182] on link "Preview Project" at bounding box center [1084, 186] width 70 height 8
click at [310, 283] on p "story" at bounding box center [309, 281] width 31 height 17
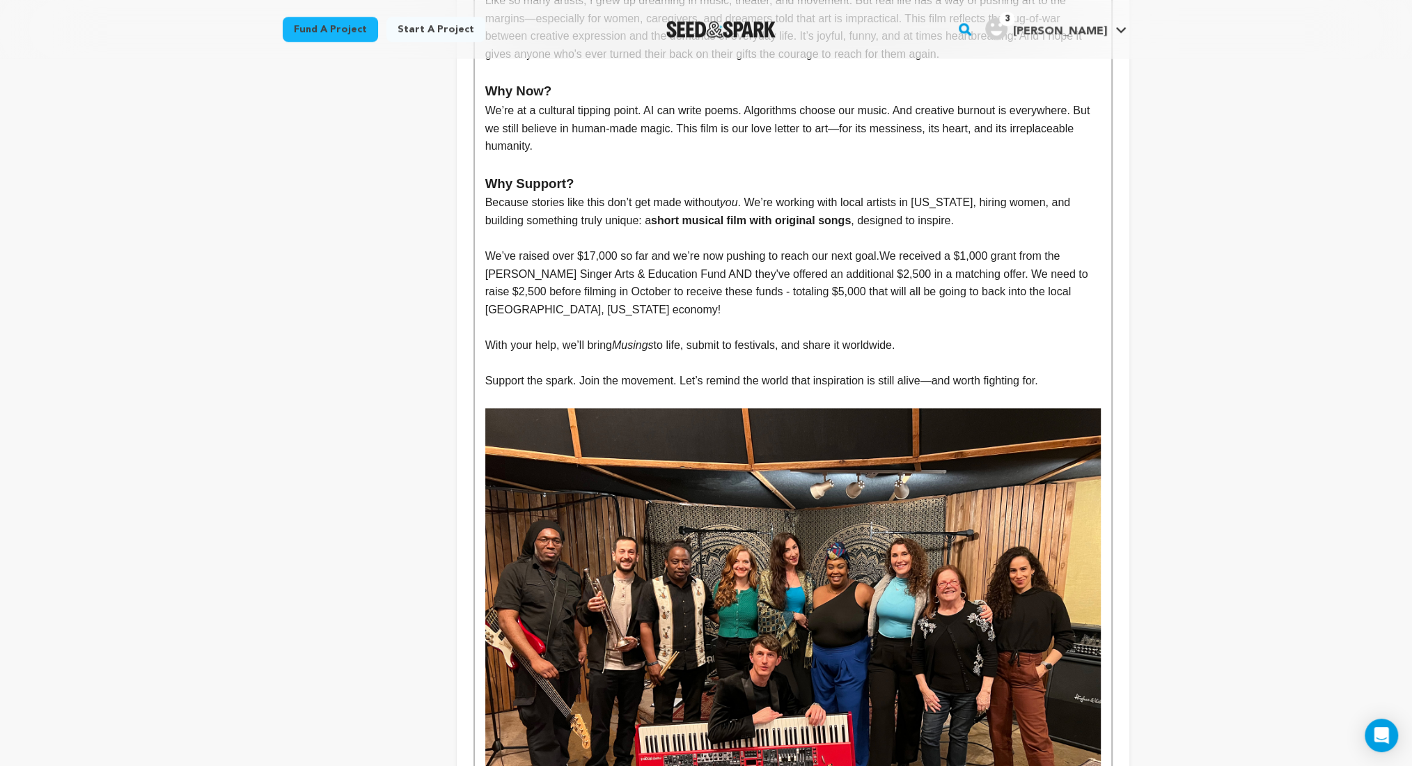
scroll to position [2166, 0]
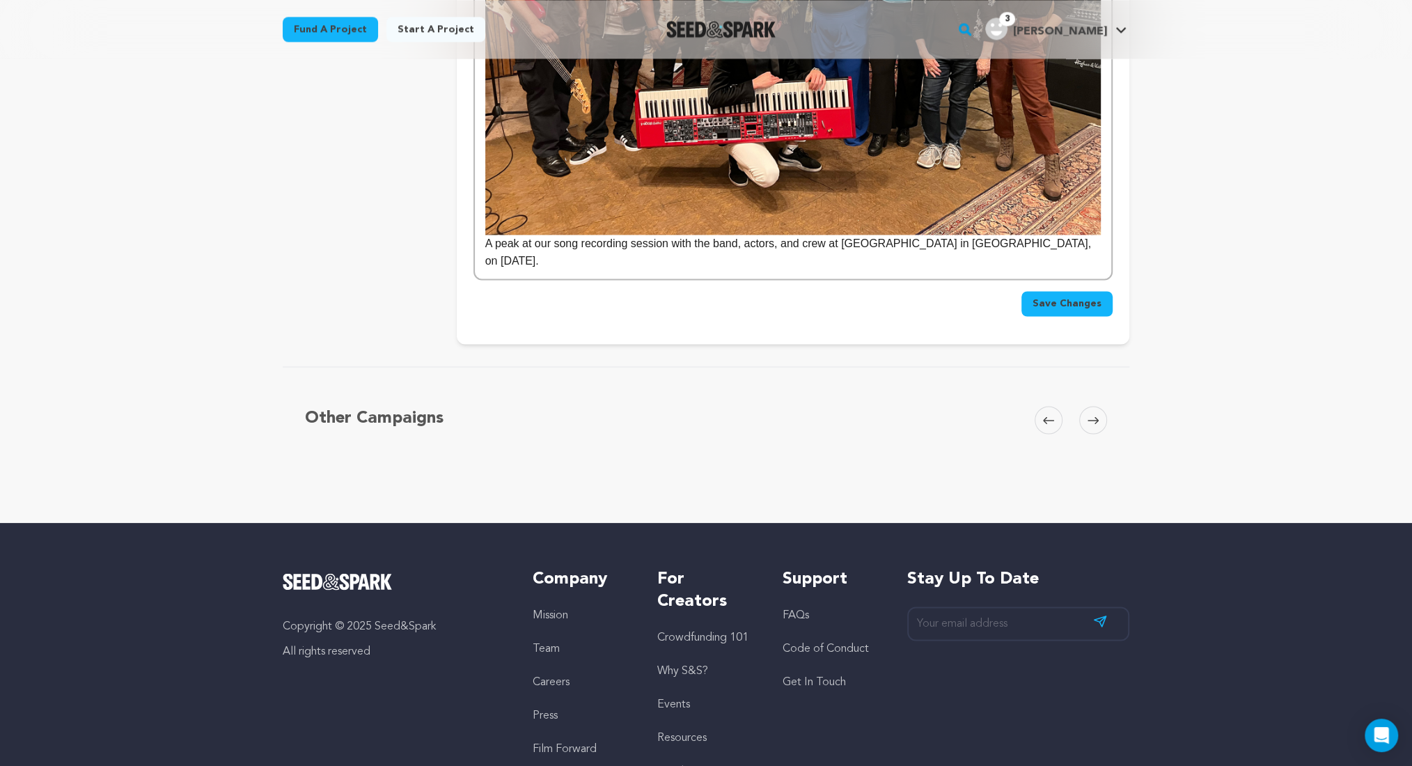
click at [1089, 247] on p "A peak at our song recording session with the band, actors, and crew at [GEOGRA…" at bounding box center [793, 253] width 616 height 36
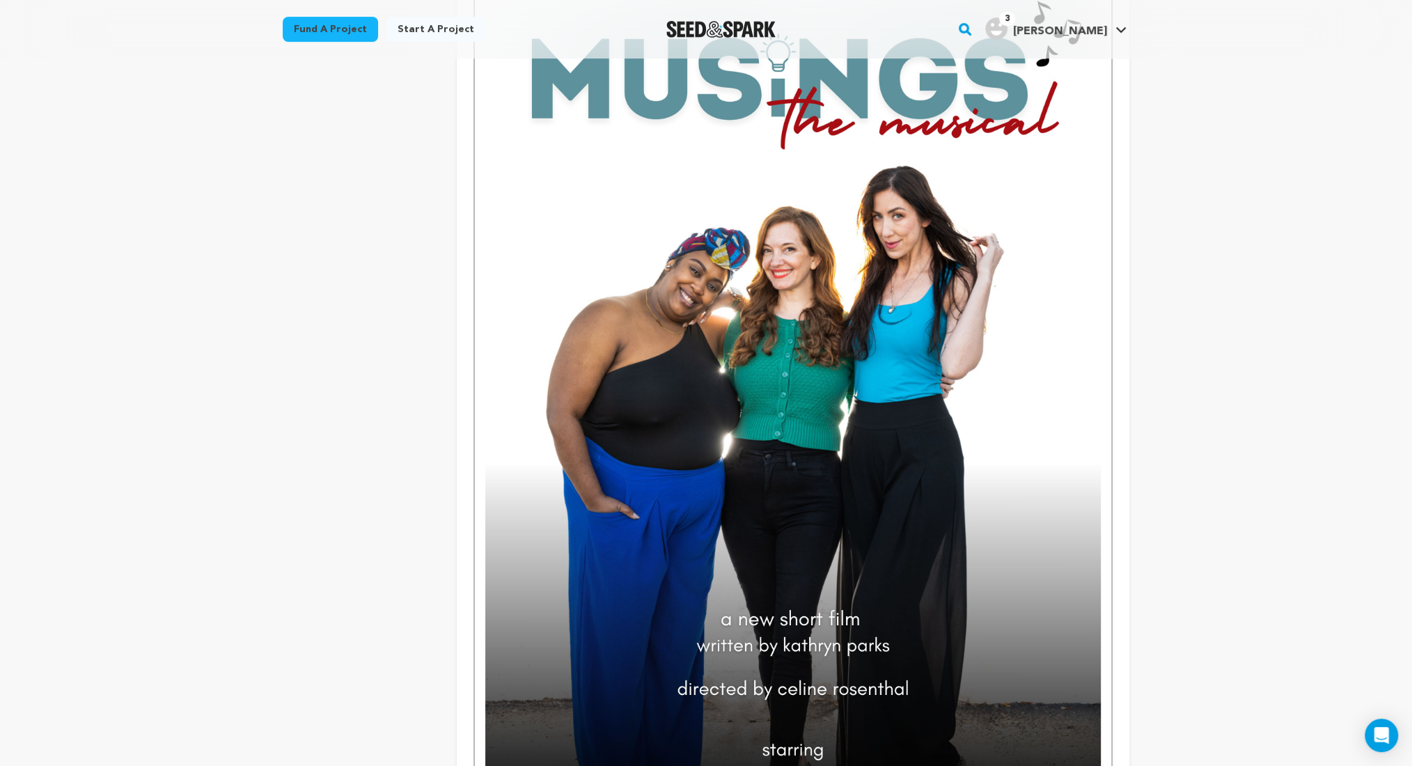
scroll to position [0, 0]
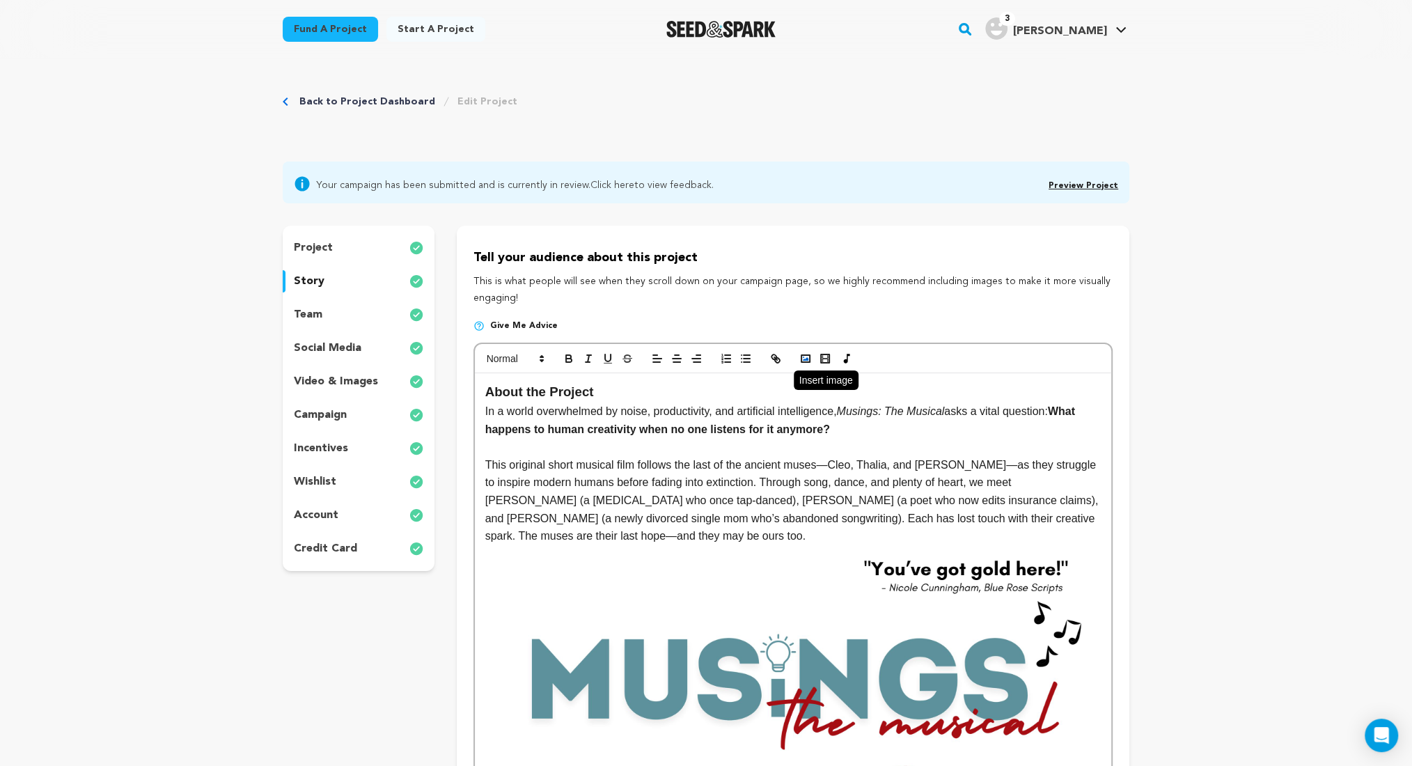
click at [811, 356] on icon "button" at bounding box center [806, 358] width 13 height 13
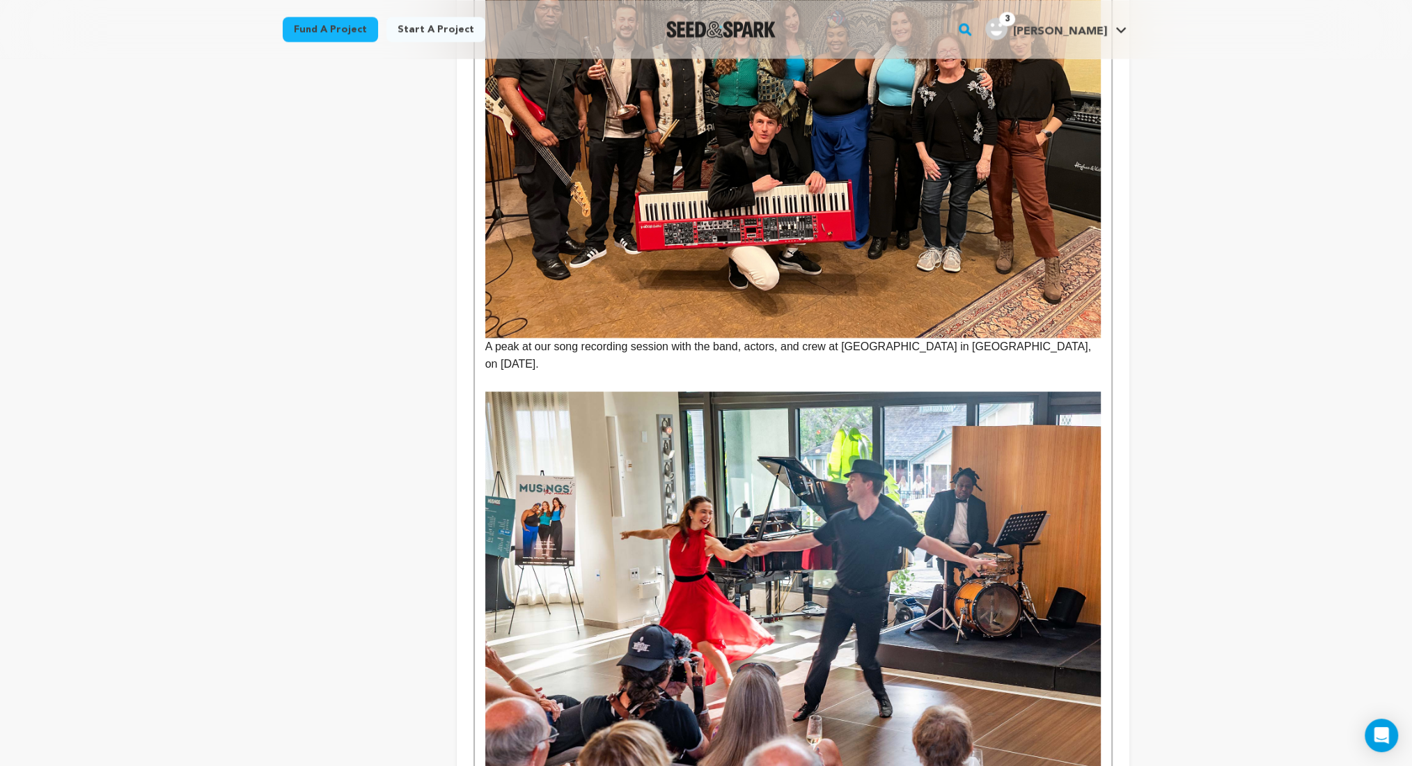
scroll to position [2372, 0]
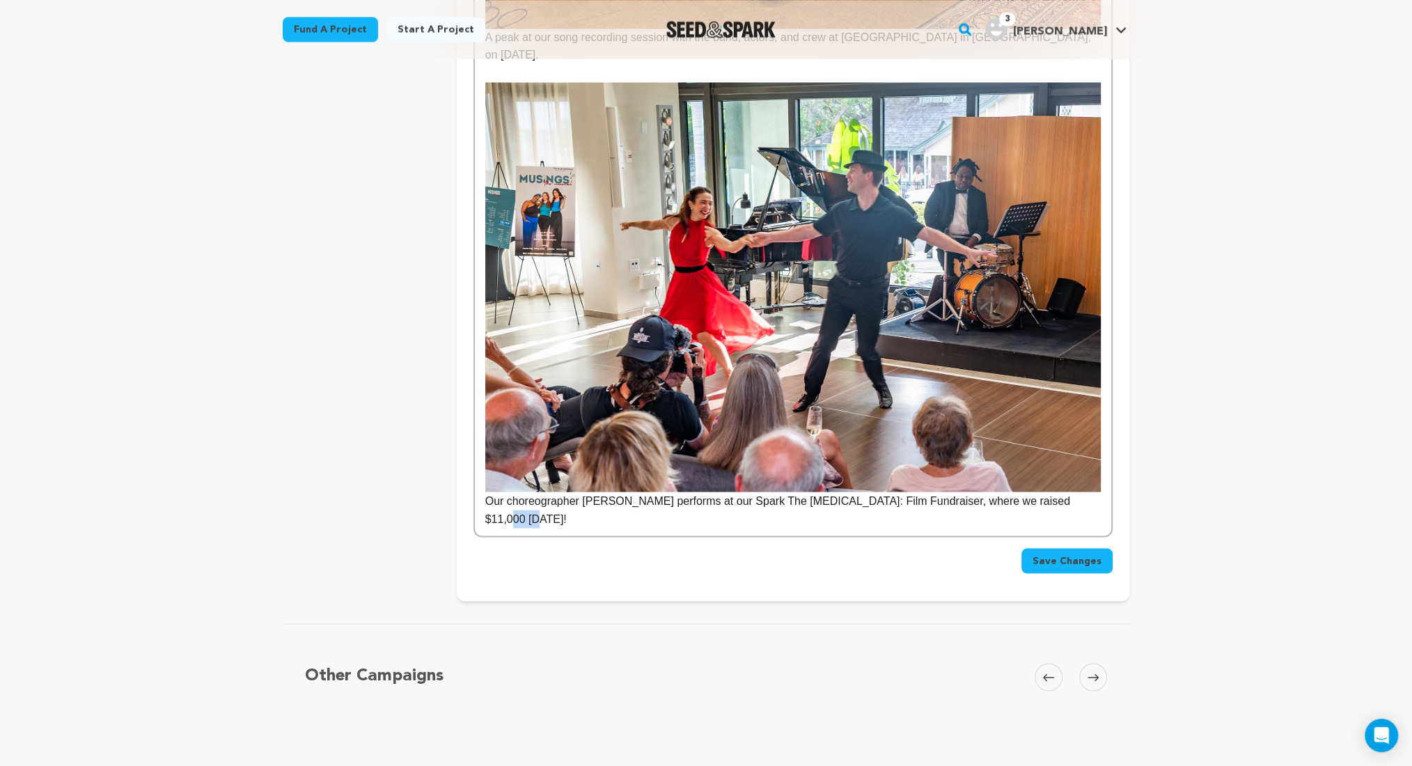
drag, startPoint x: 1087, startPoint y: 477, endPoint x: 1058, endPoint y: 481, distance: 28.9
click at [1058, 492] on p "Our choreographer Vanessa Russo performs at our Spark The Muse: Film Fundraiser…" at bounding box center [793, 510] width 616 height 36
click at [1094, 554] on span "Save Changes" at bounding box center [1067, 561] width 69 height 14
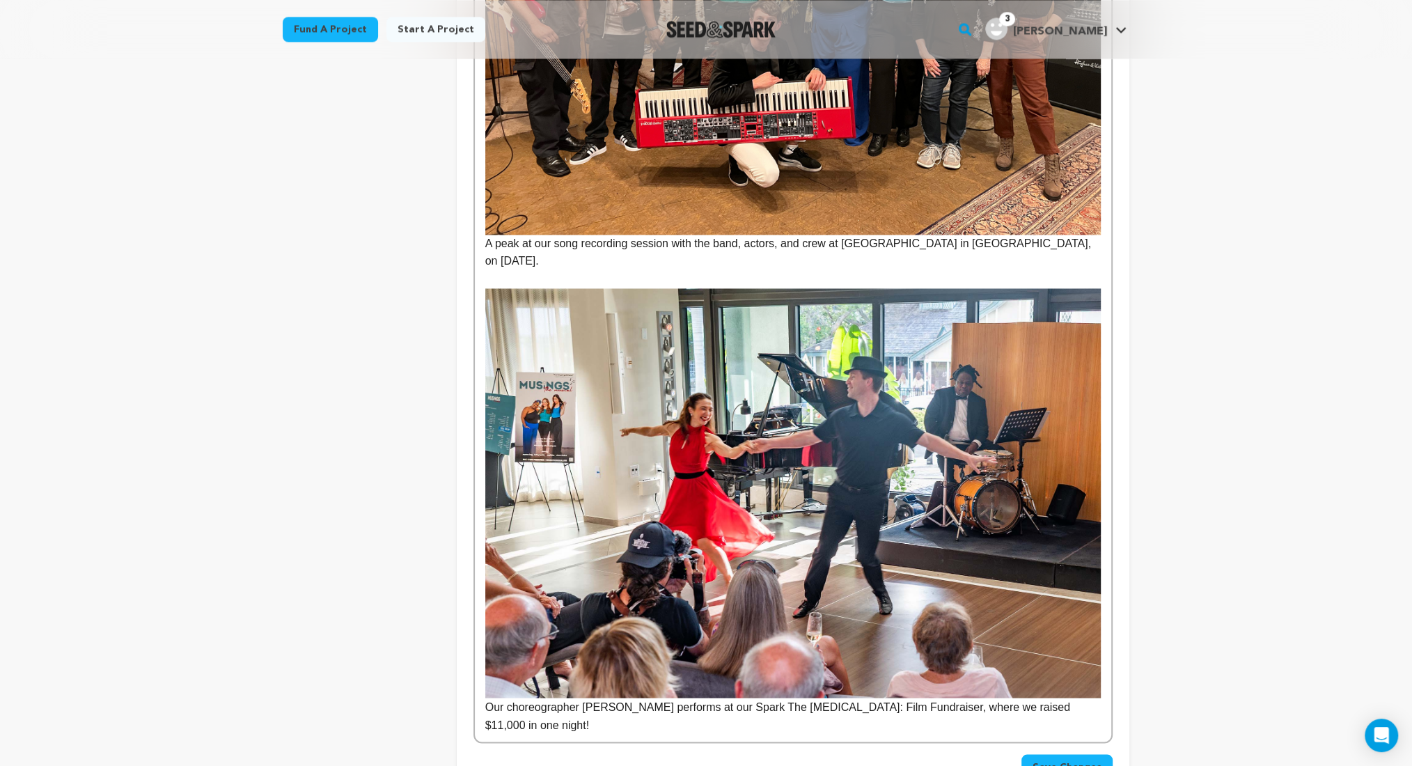
scroll to position [2476, 0]
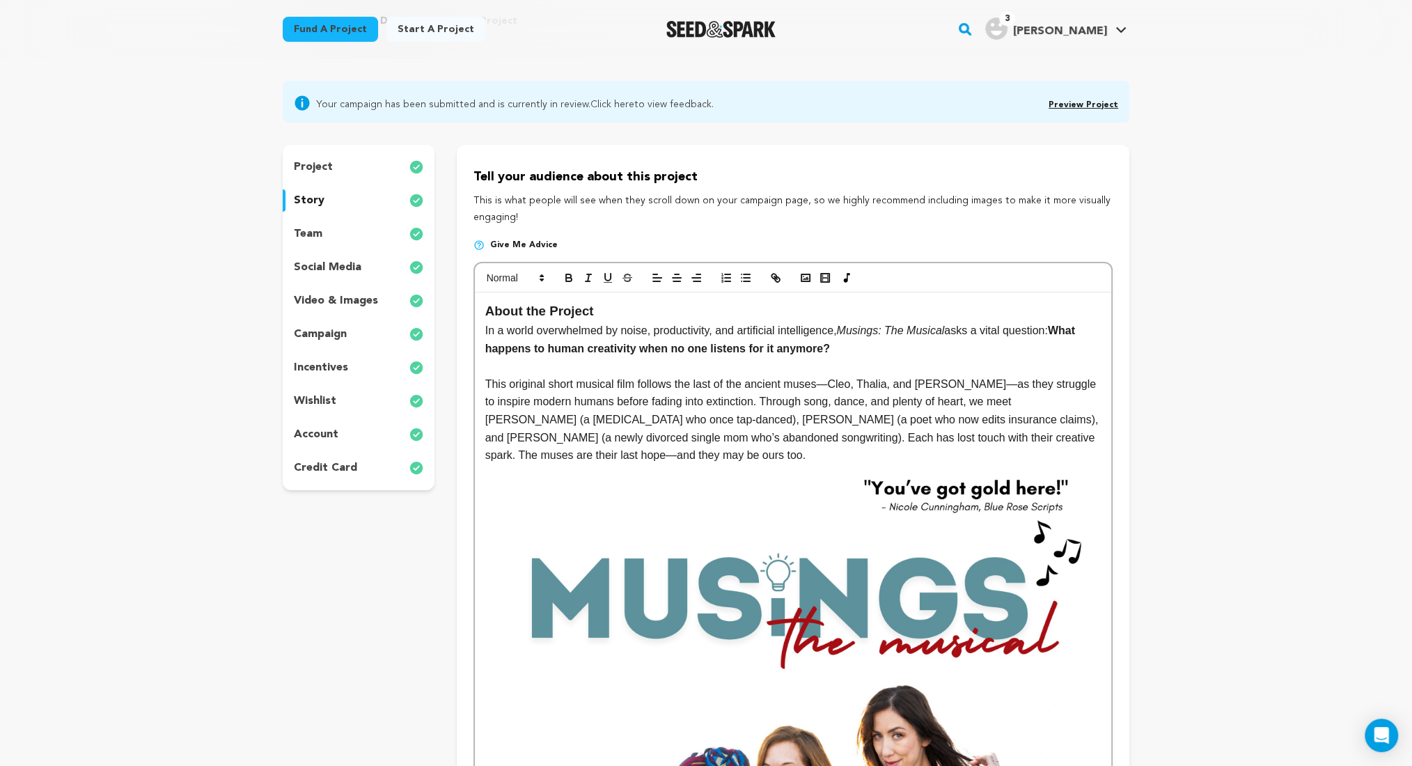
scroll to position [0, 0]
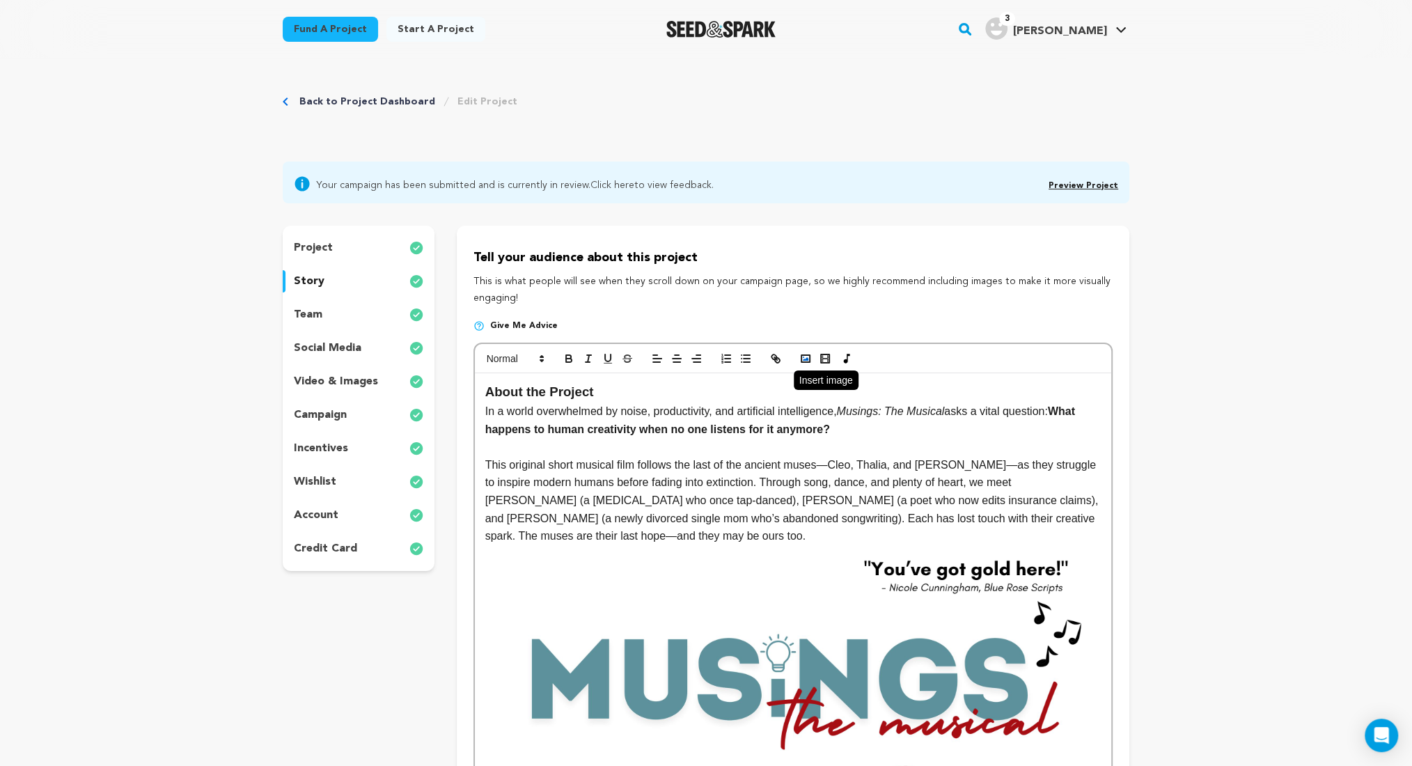
click at [804, 356] on icon "button" at bounding box center [806, 358] width 13 height 13
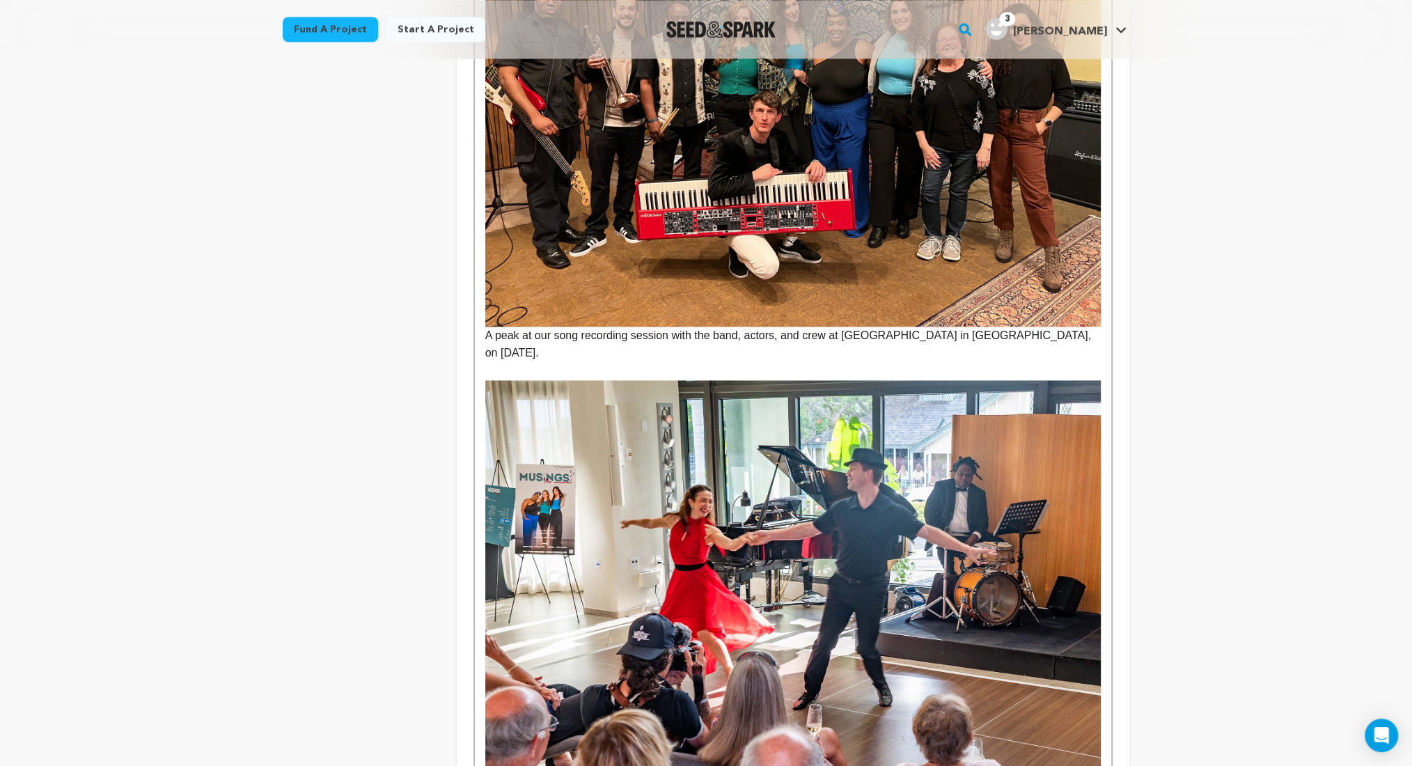
scroll to position [2457, 0]
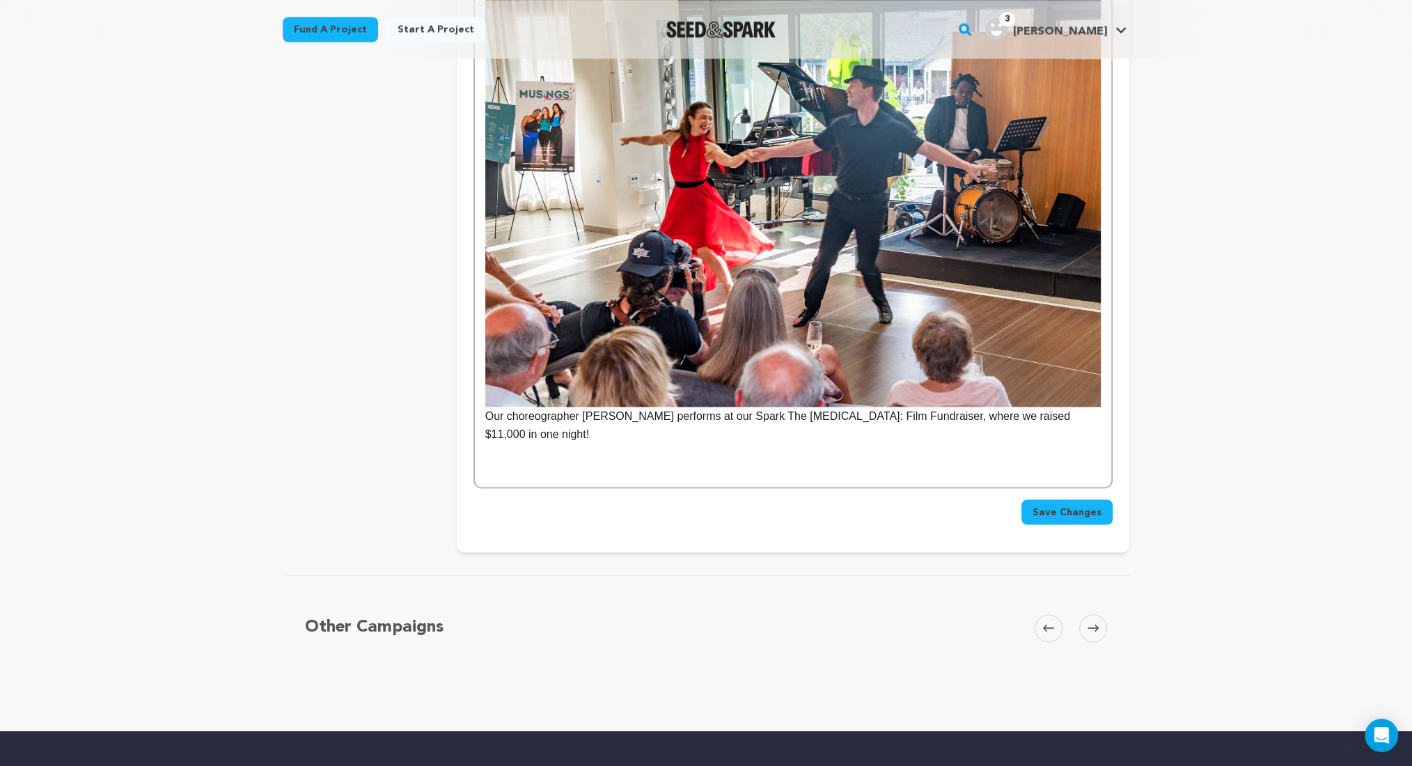
click at [1068, 499] on button "Save Changes" at bounding box center [1067, 511] width 91 height 25
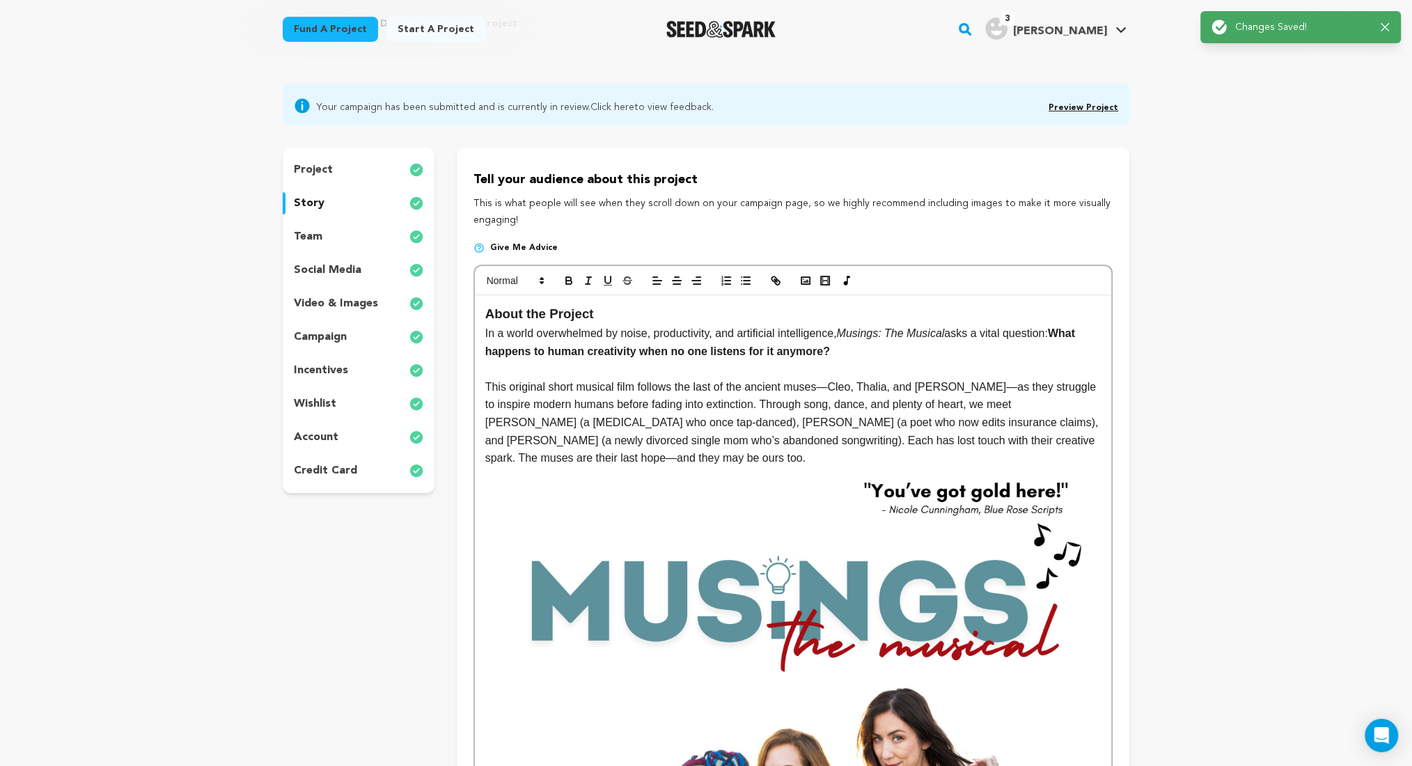
scroll to position [0, 0]
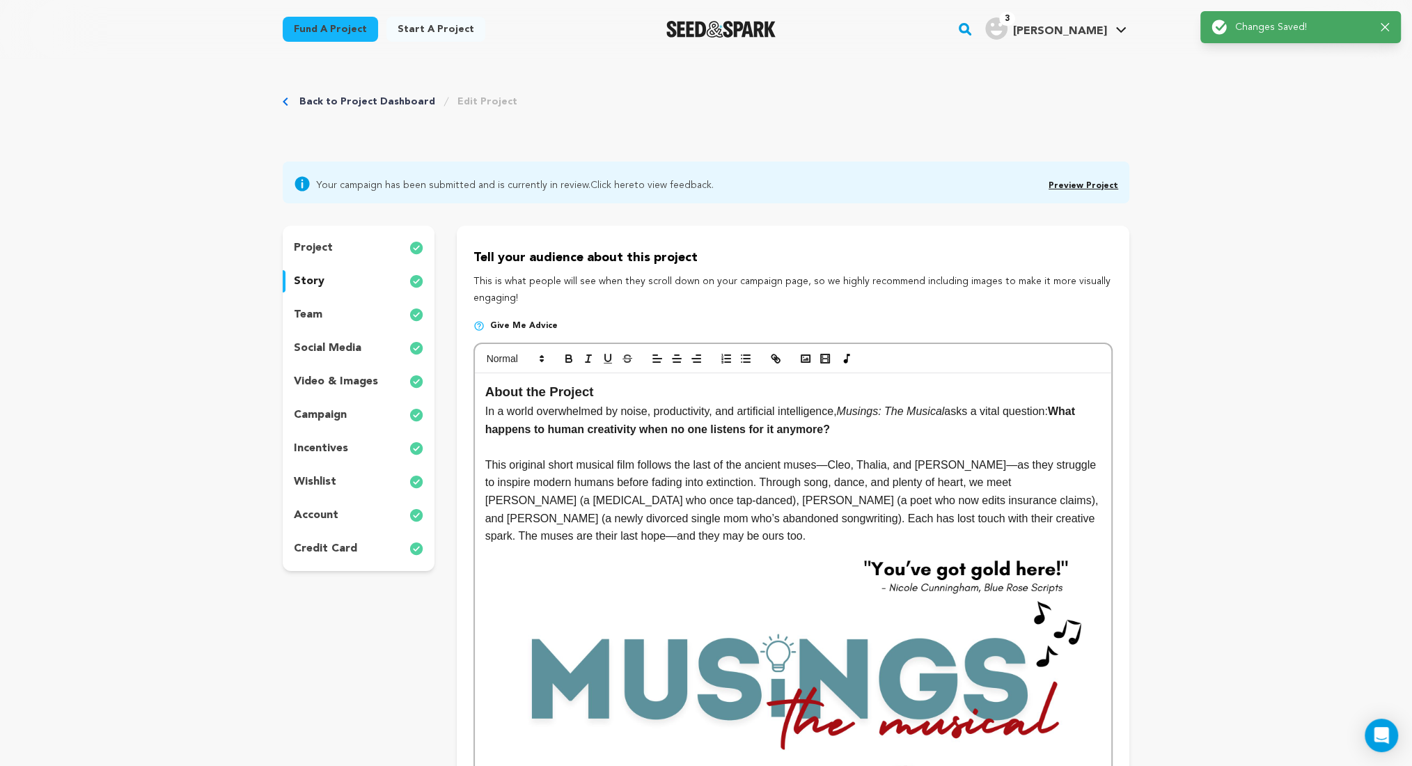
click at [1087, 189] on link "Preview Project" at bounding box center [1084, 186] width 70 height 8
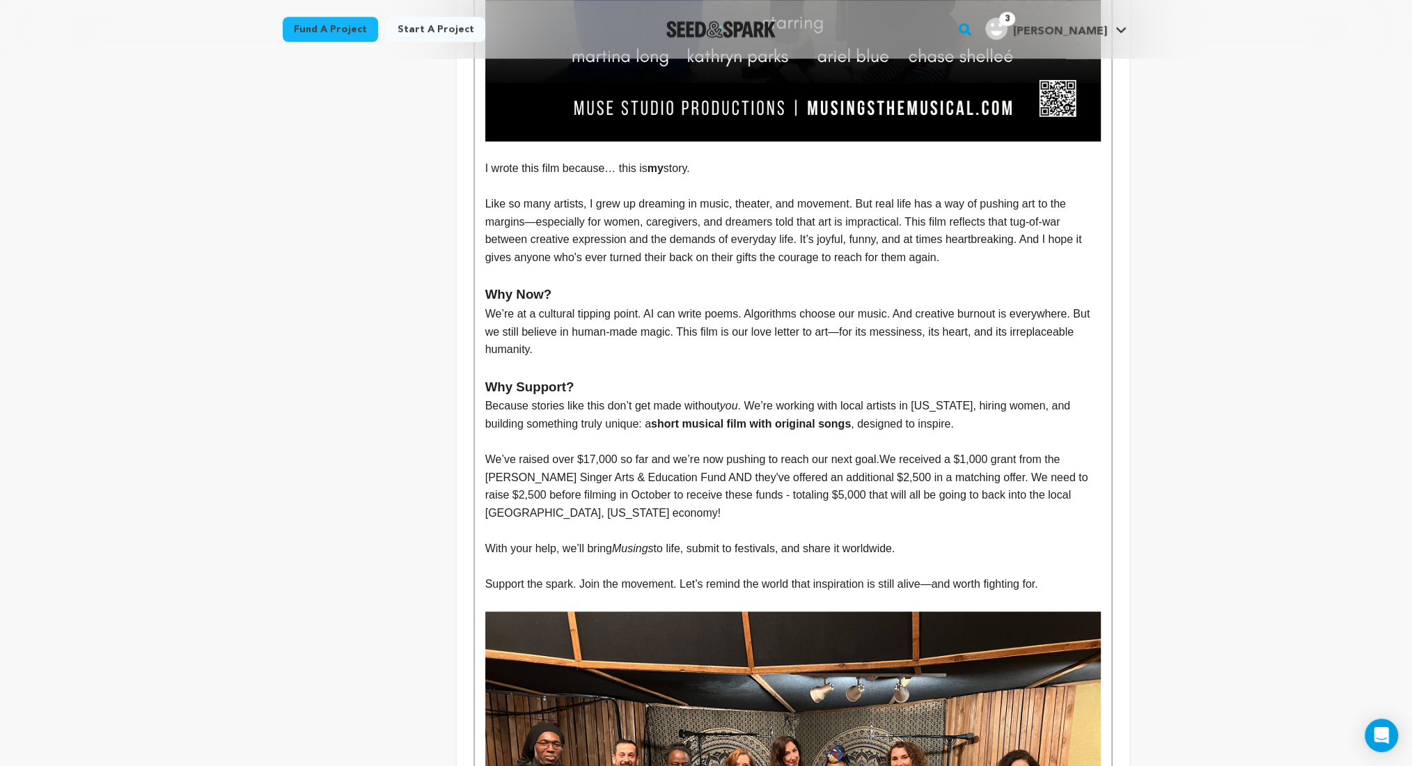
scroll to position [1218, 0]
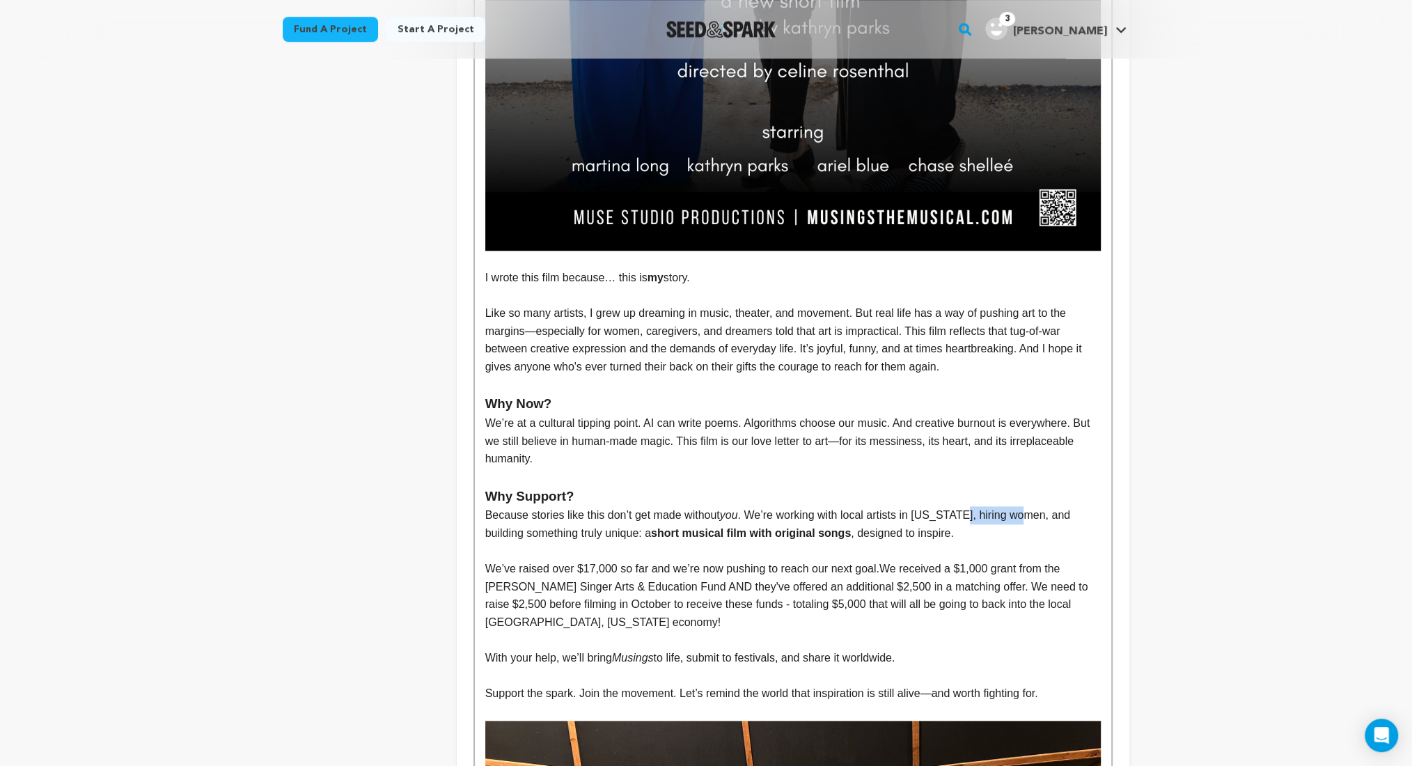
drag, startPoint x: 1020, startPoint y: 516, endPoint x: 954, endPoint y: 511, distance: 65.7
click at [954, 511] on p "Because stories like this don’t get made without you . We’re working with local…" at bounding box center [793, 524] width 616 height 36
click at [778, 513] on p "Because stories like this don’t get made without you . We’re working with local…" at bounding box center [793, 524] width 616 height 36
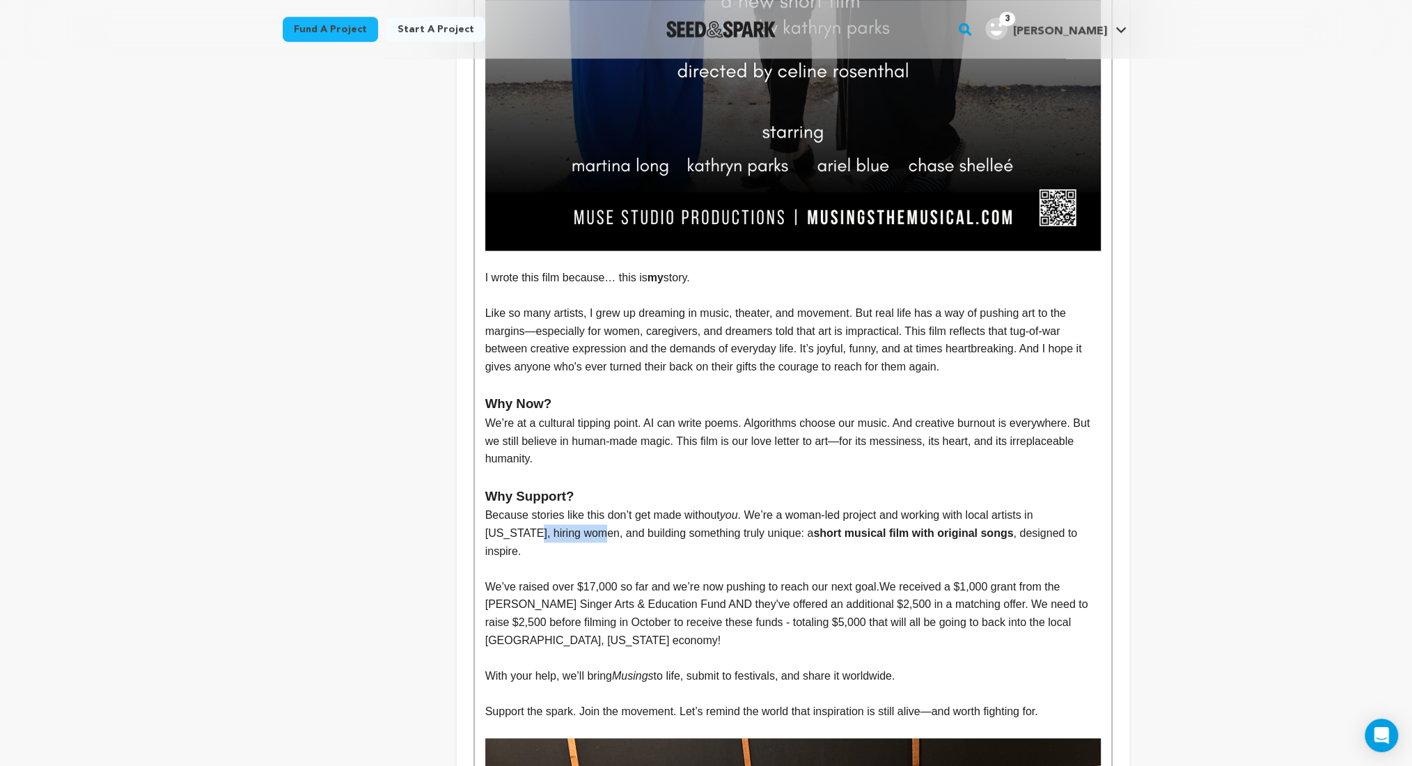
drag, startPoint x: 555, startPoint y: 535, endPoint x: 475, endPoint y: 525, distance: 80.7
click at [475, 525] on div "About the Project In a world overwhelmed by noise, productivity, and artificial…" at bounding box center [793, 449] width 637 height 2588
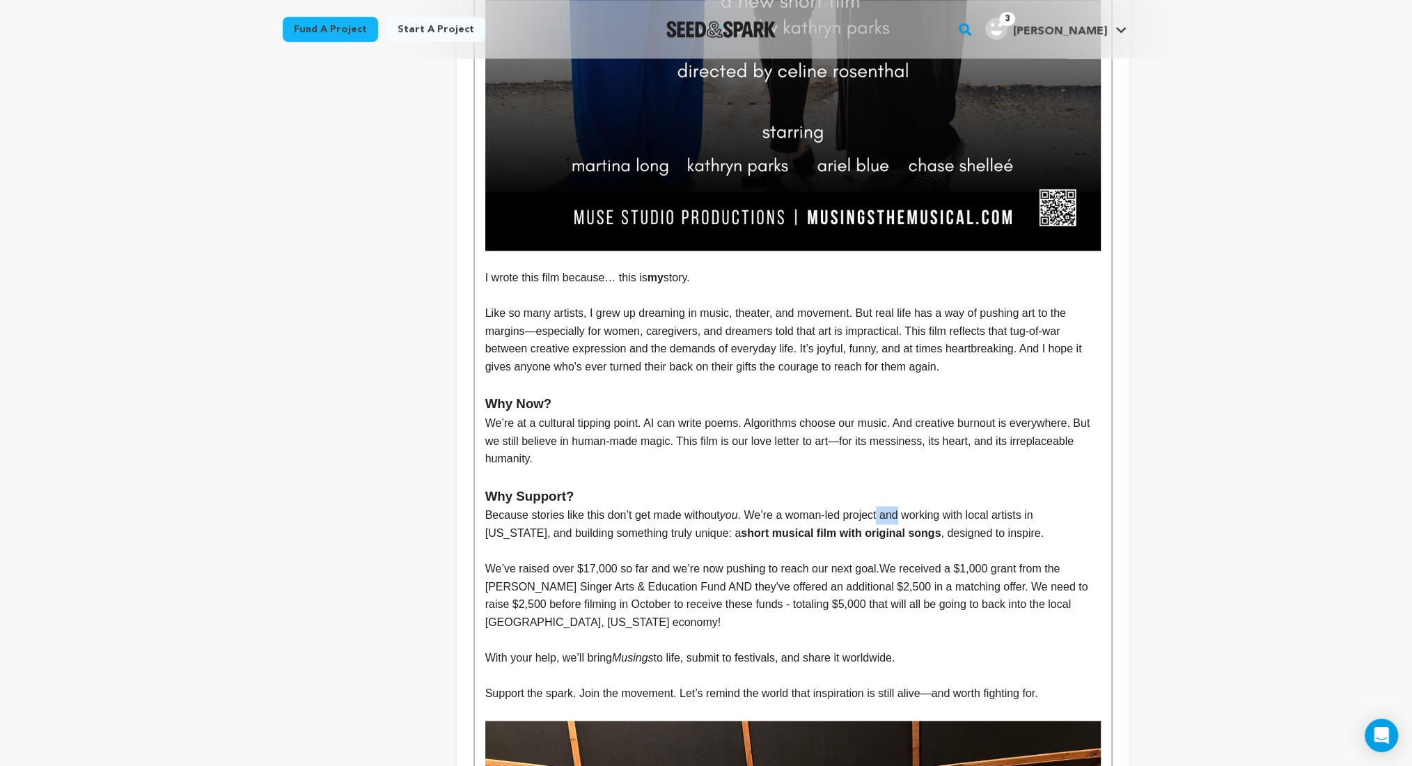
drag, startPoint x: 900, startPoint y: 513, endPoint x: 878, endPoint y: 512, distance: 22.3
click at [878, 512] on p "Because stories like this don’t get made without you . We’re a woman-led projec…" at bounding box center [793, 524] width 616 height 36
click at [1039, 532] on p "Because stories like this don’t get made without you . We’re a woman-led projec…" at bounding box center [793, 524] width 616 height 36
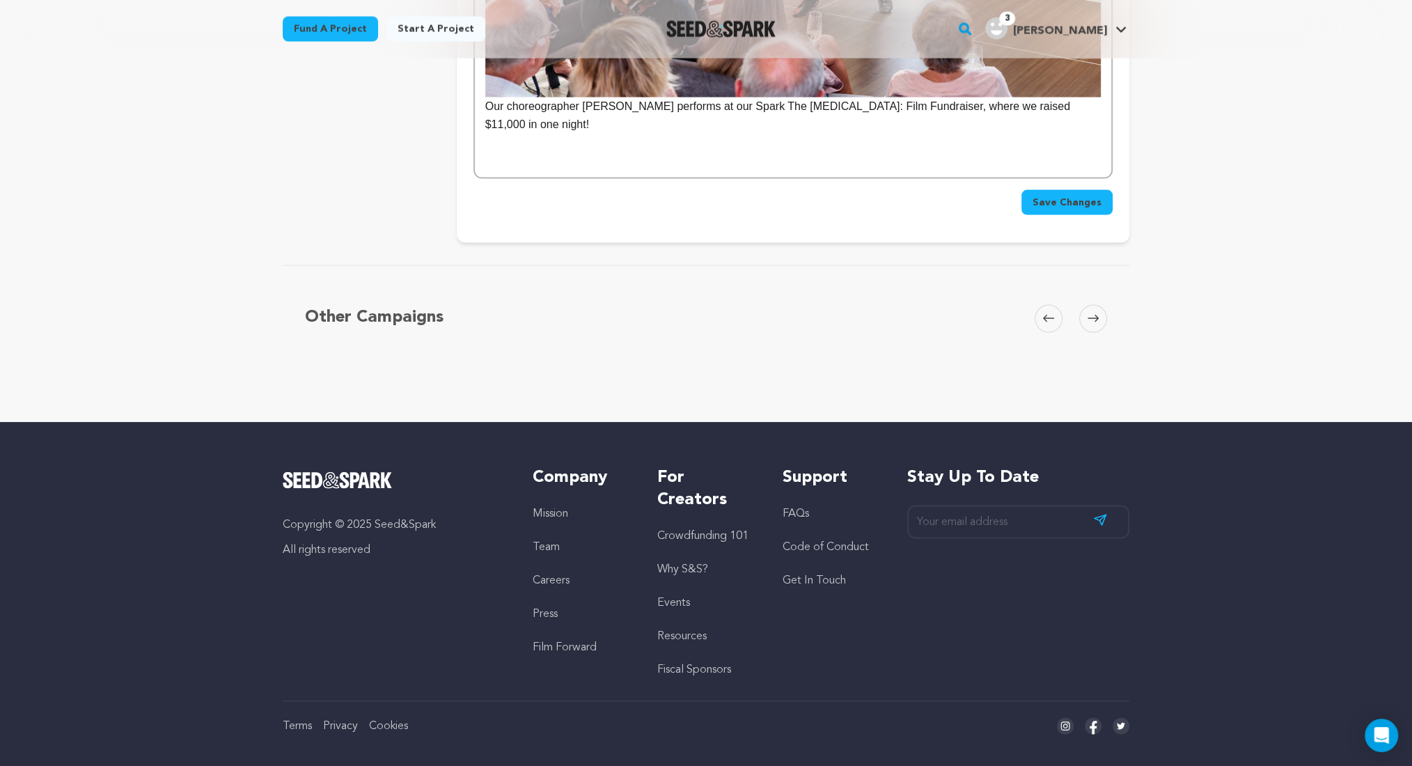
scroll to position [2457, 0]
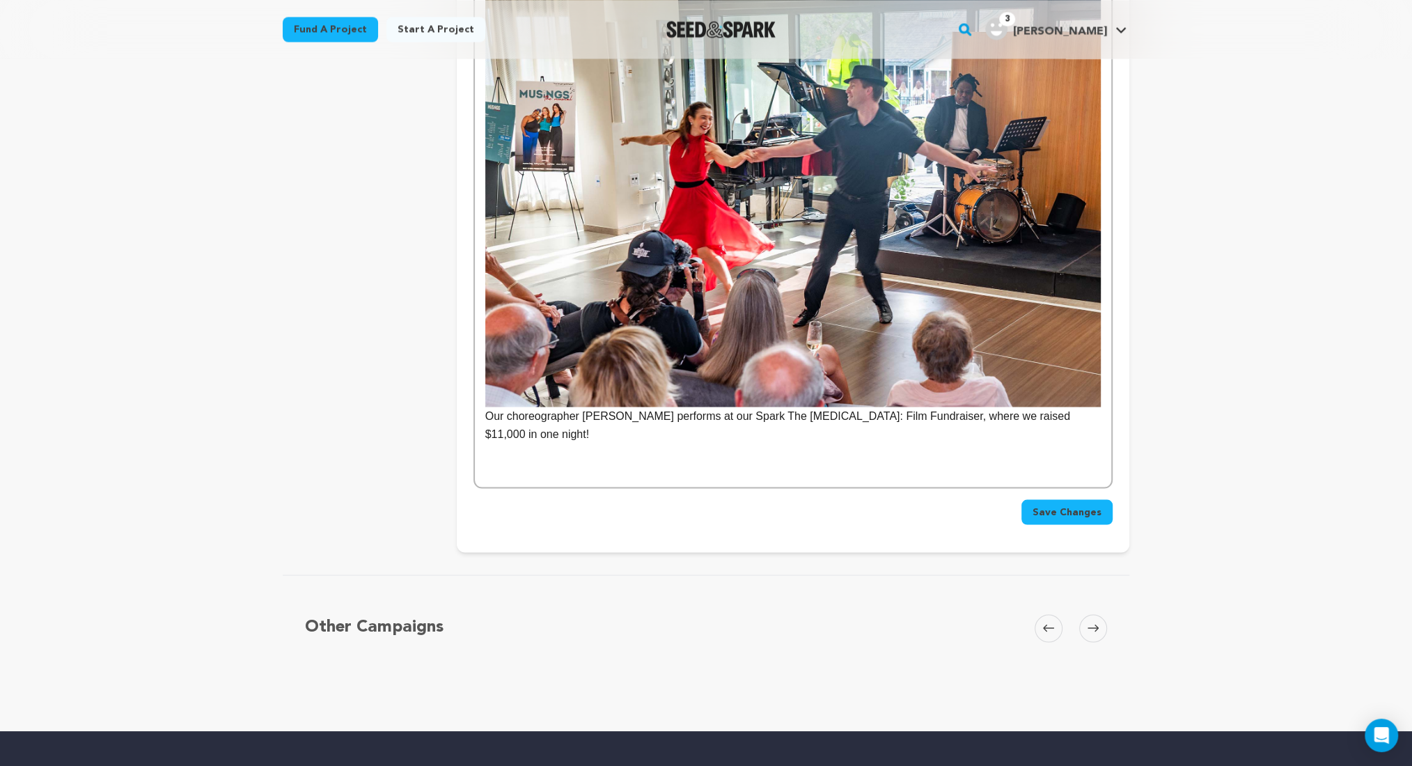
click at [1076, 505] on span "Save Changes" at bounding box center [1067, 512] width 69 height 14
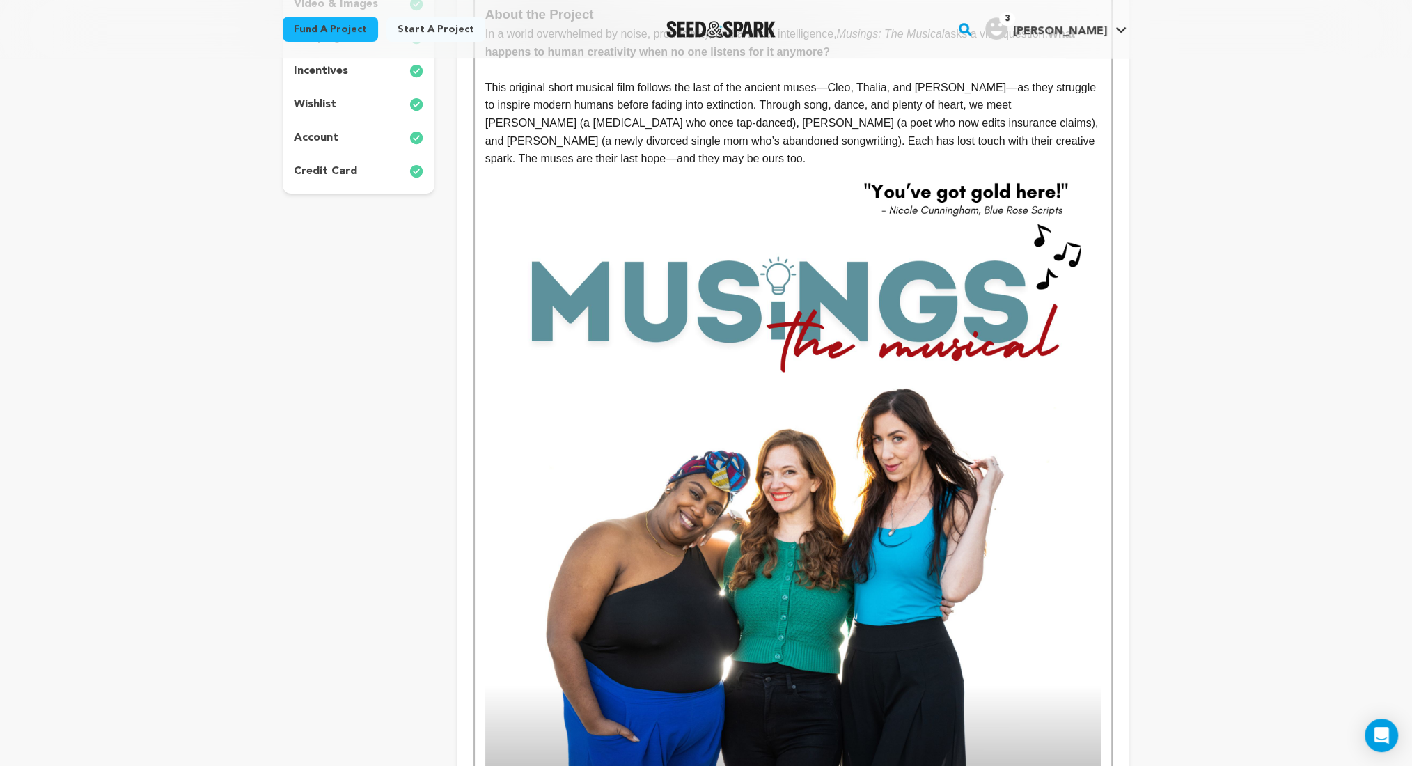
scroll to position [0, 0]
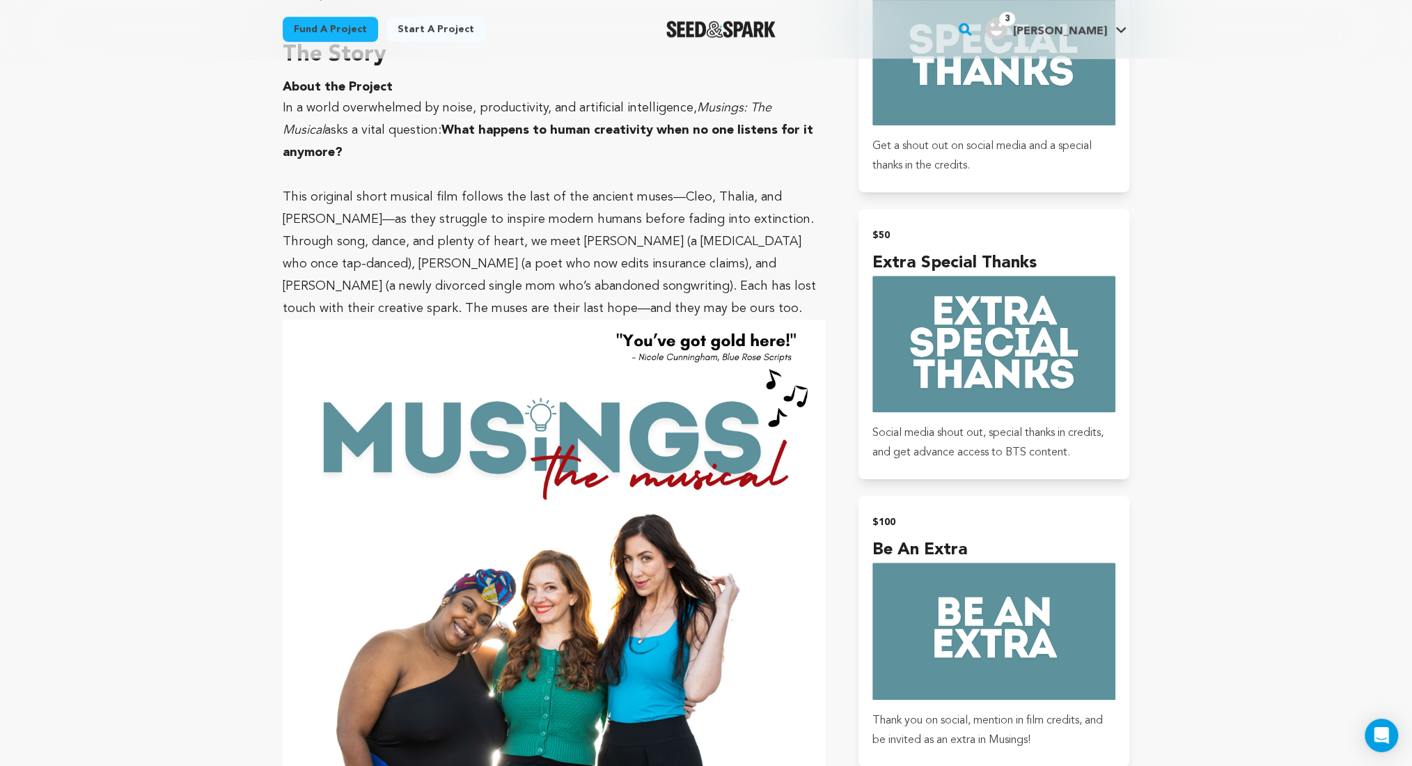
scroll to position [619, 0]
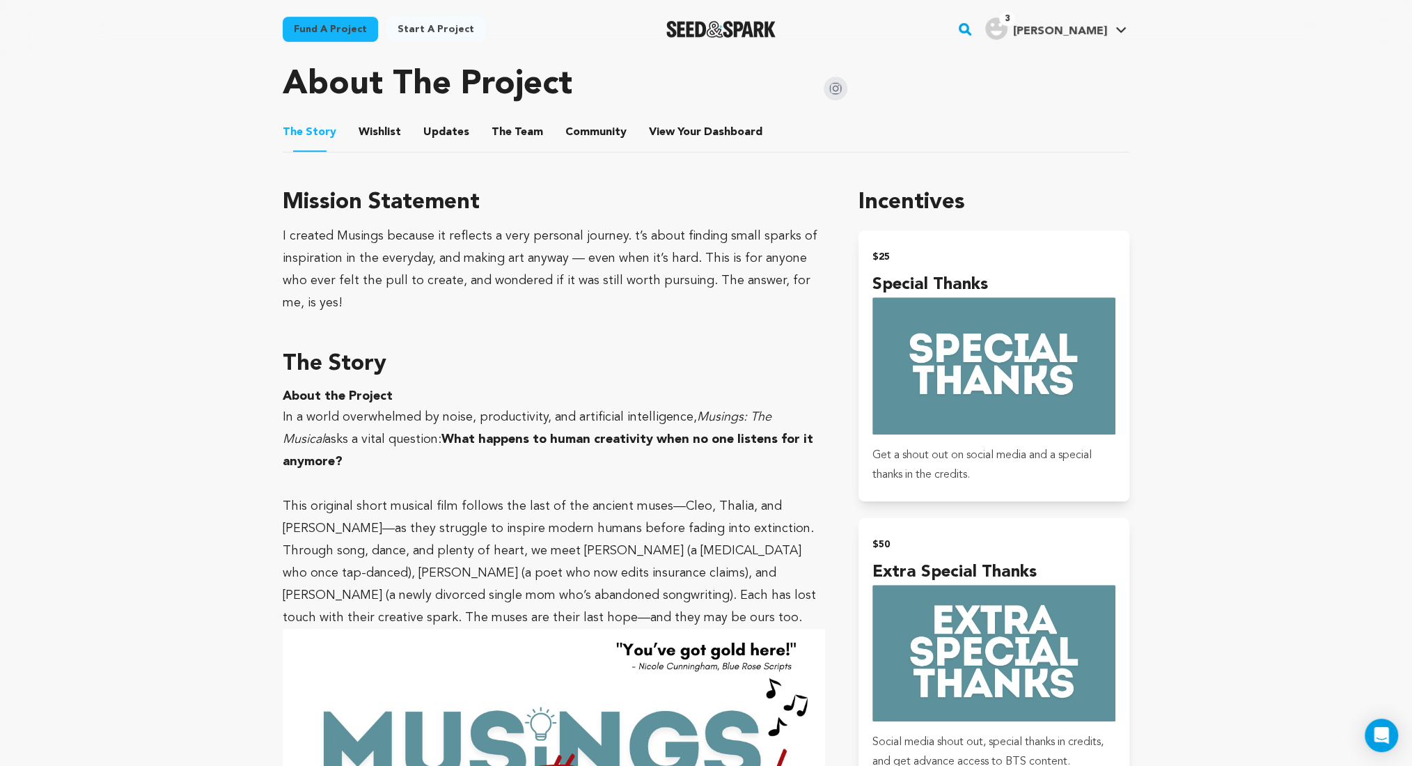
click at [378, 134] on button "Wishlist" at bounding box center [380, 134] width 33 height 33
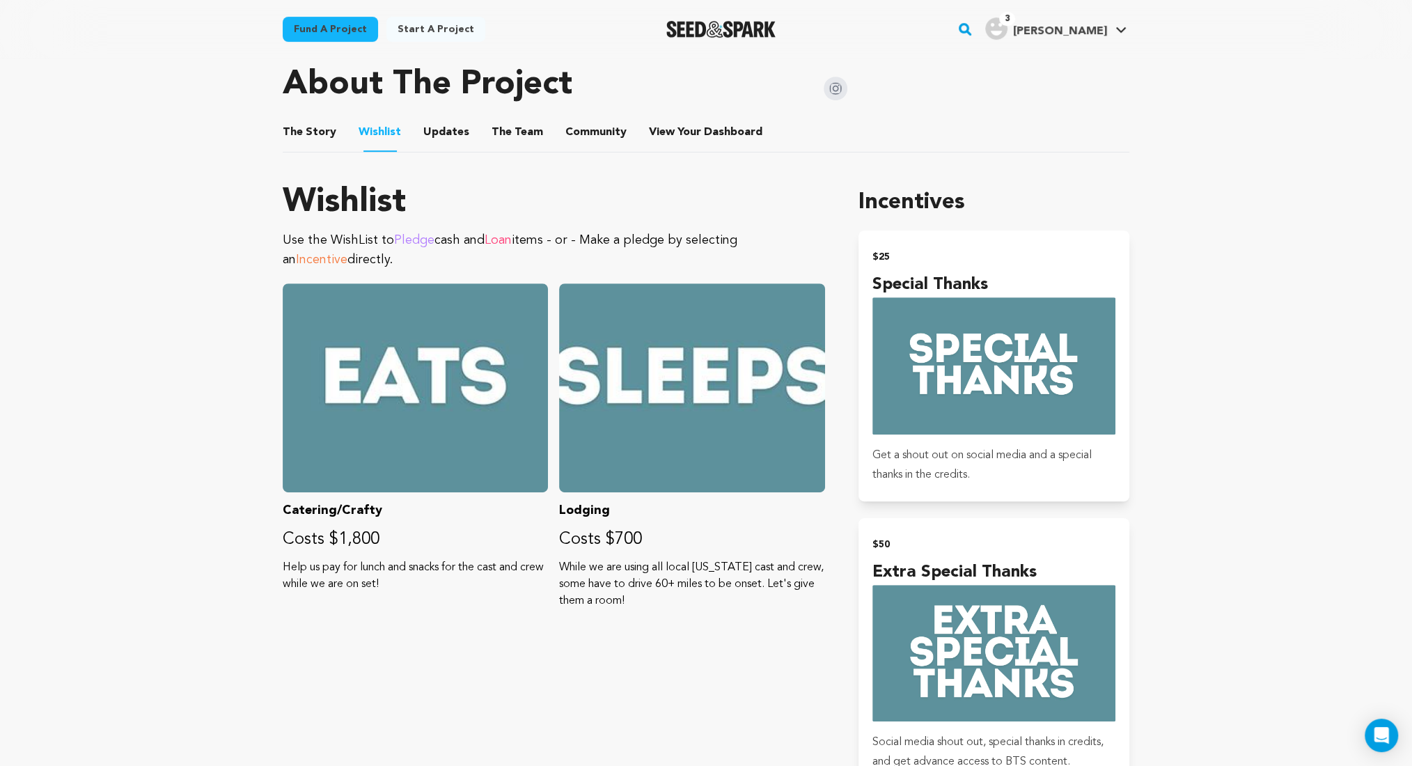
click at [453, 121] on button "Updates" at bounding box center [446, 134] width 33 height 33
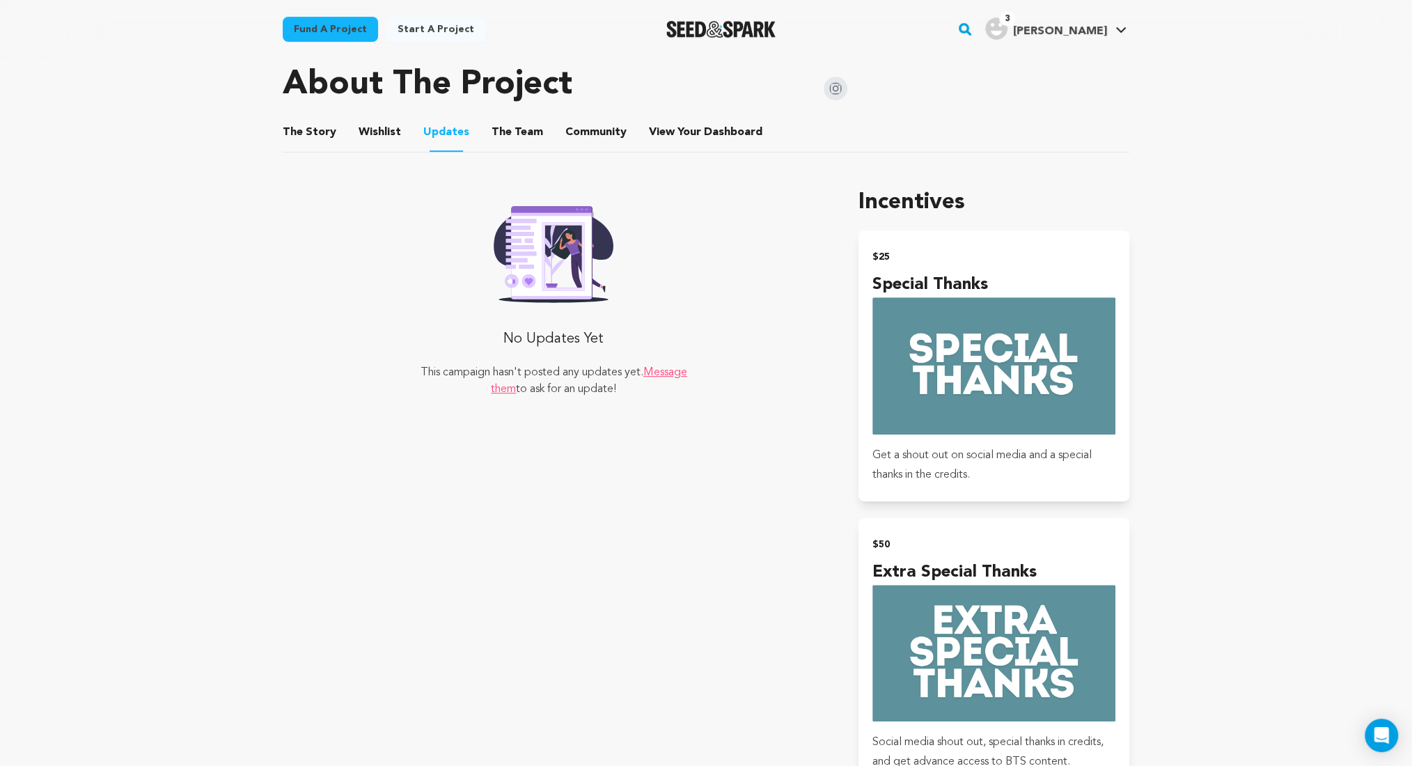
click at [295, 125] on button "The Story" at bounding box center [309, 134] width 33 height 33
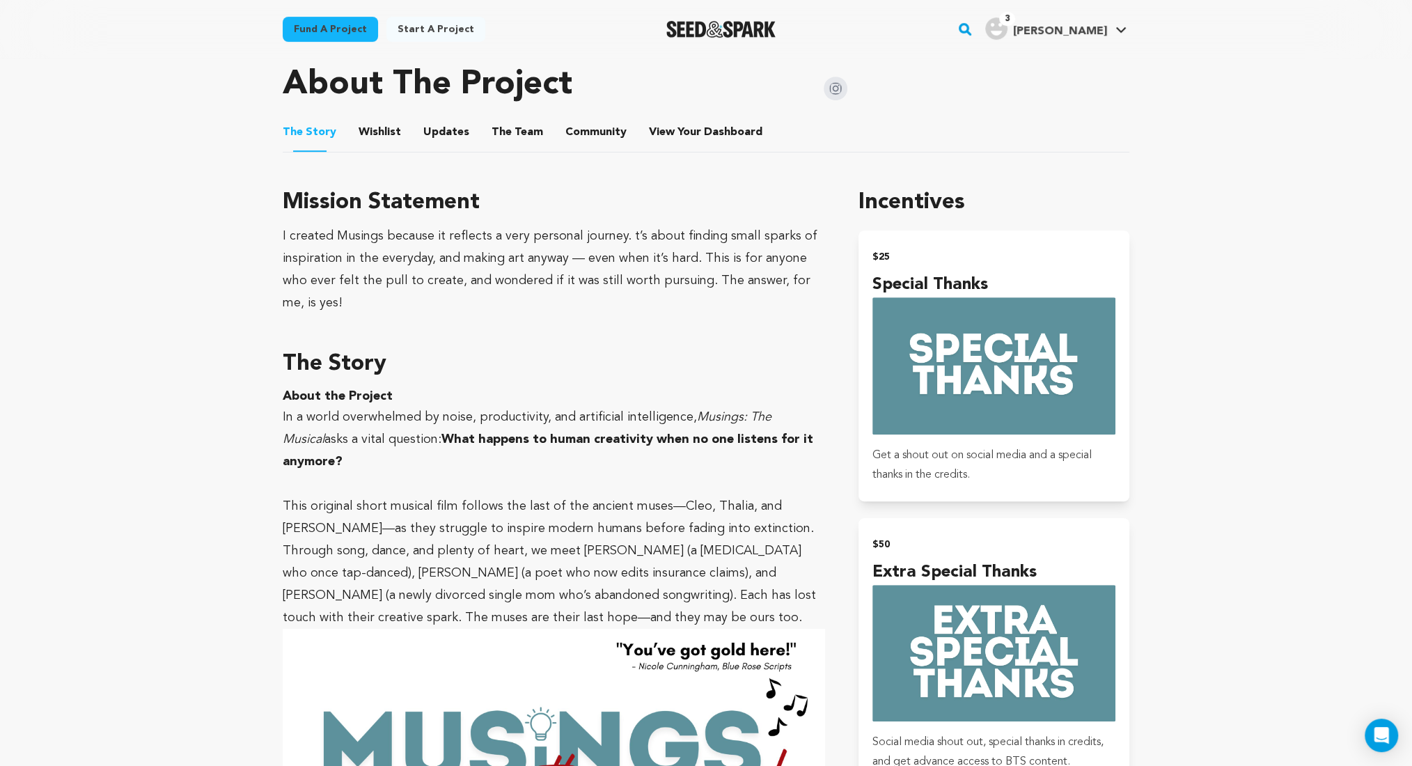
click at [588, 134] on button "Community" at bounding box center [595, 134] width 33 height 33
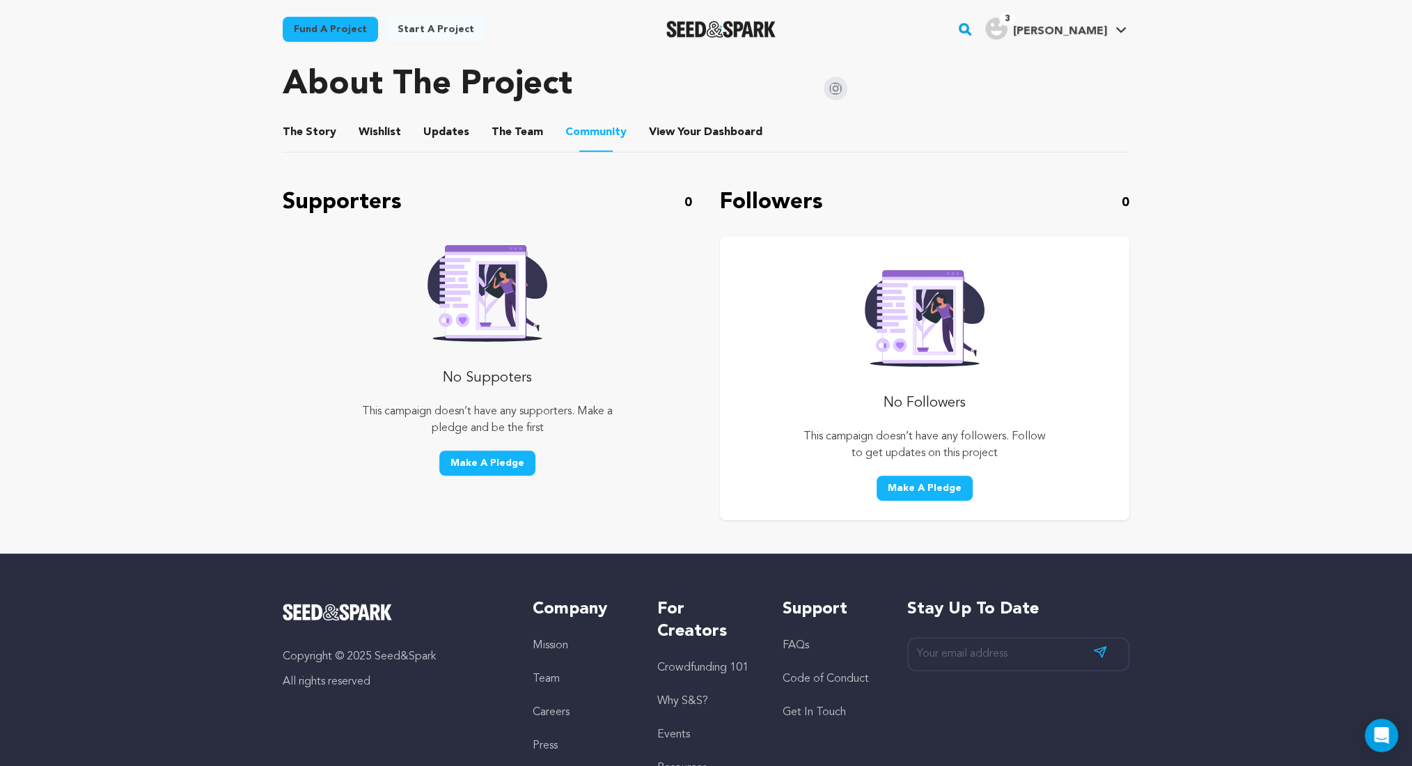
click at [294, 132] on button "The Story" at bounding box center [309, 134] width 33 height 33
